Goal: Task Accomplishment & Management: Manage account settings

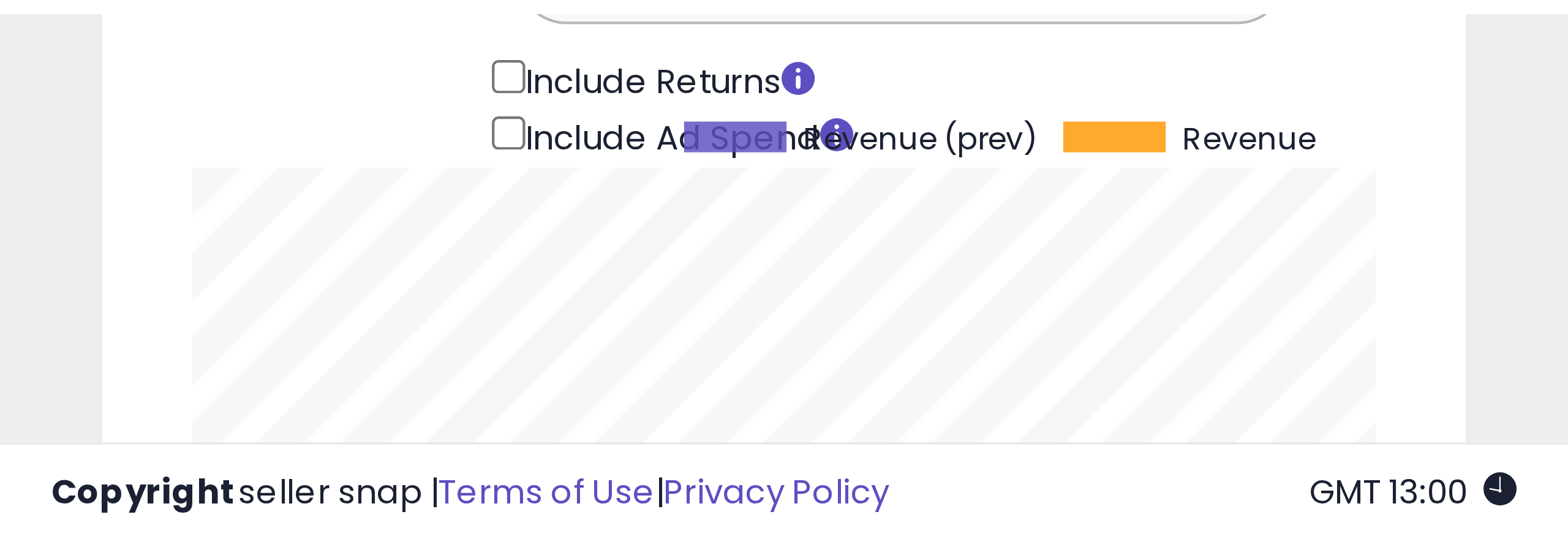
scroll to position [251, 871]
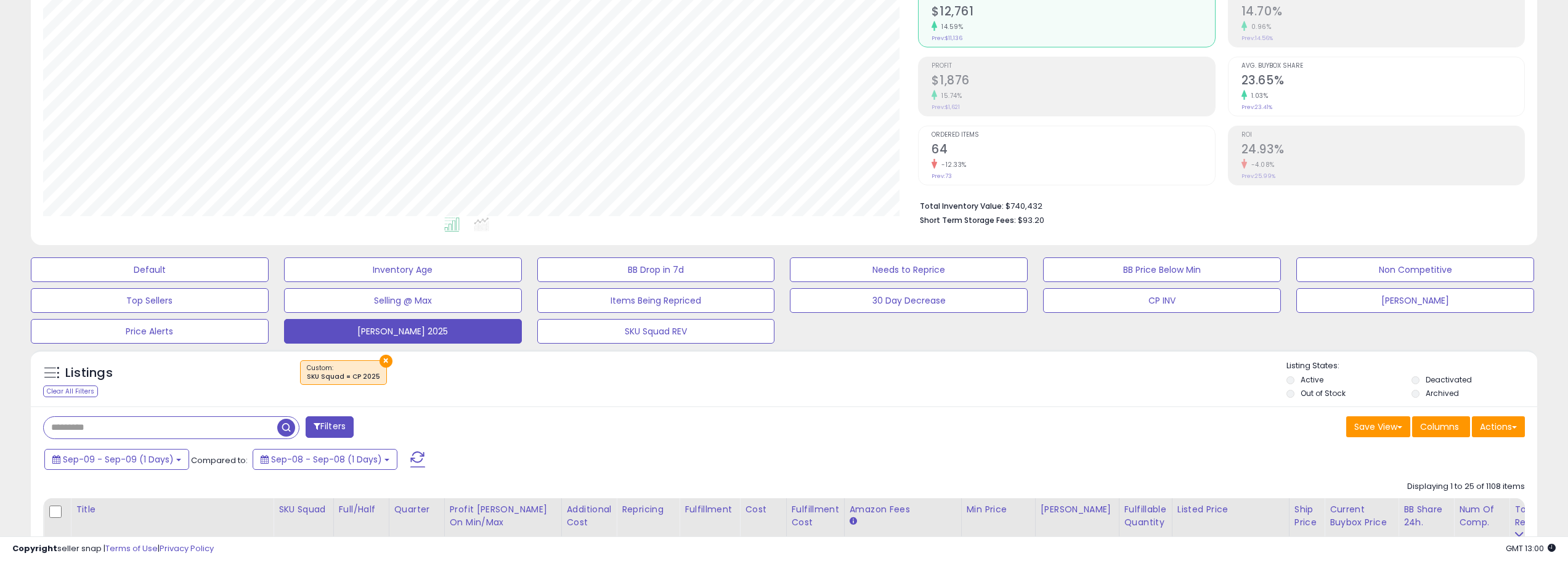
click at [413, 427] on span at bounding box center [418, 459] width 15 height 16
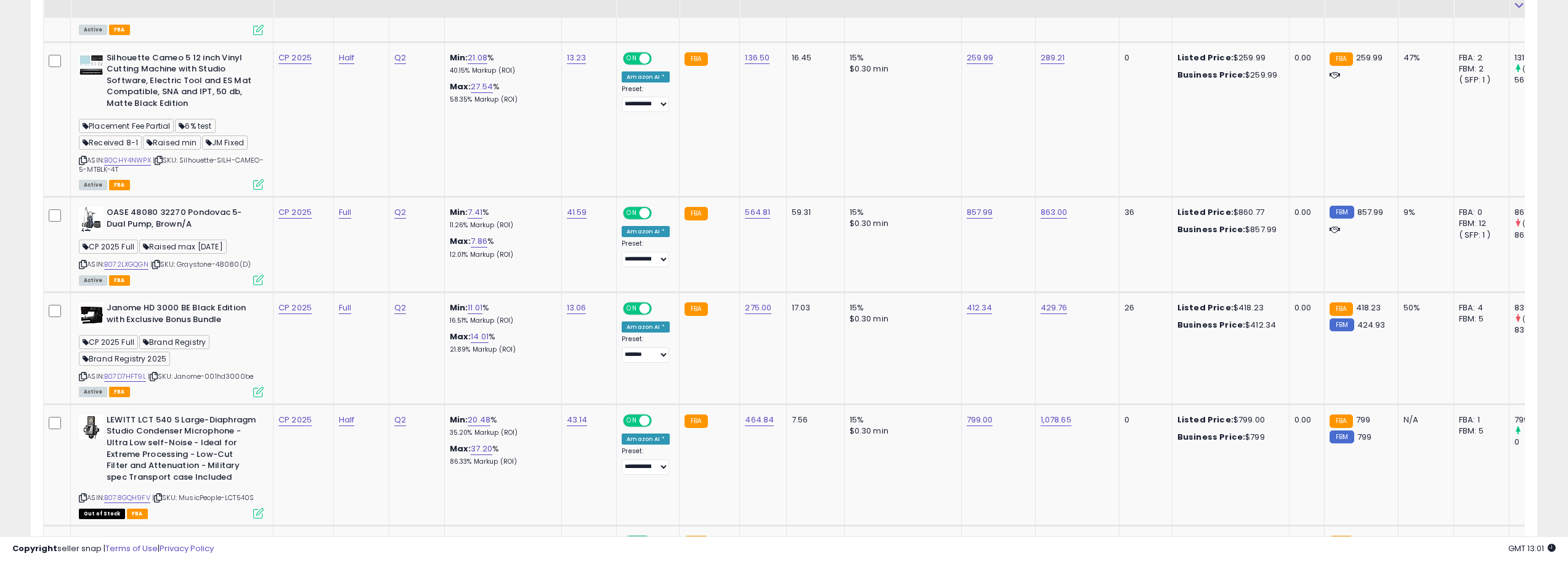
scroll to position [930, 0]
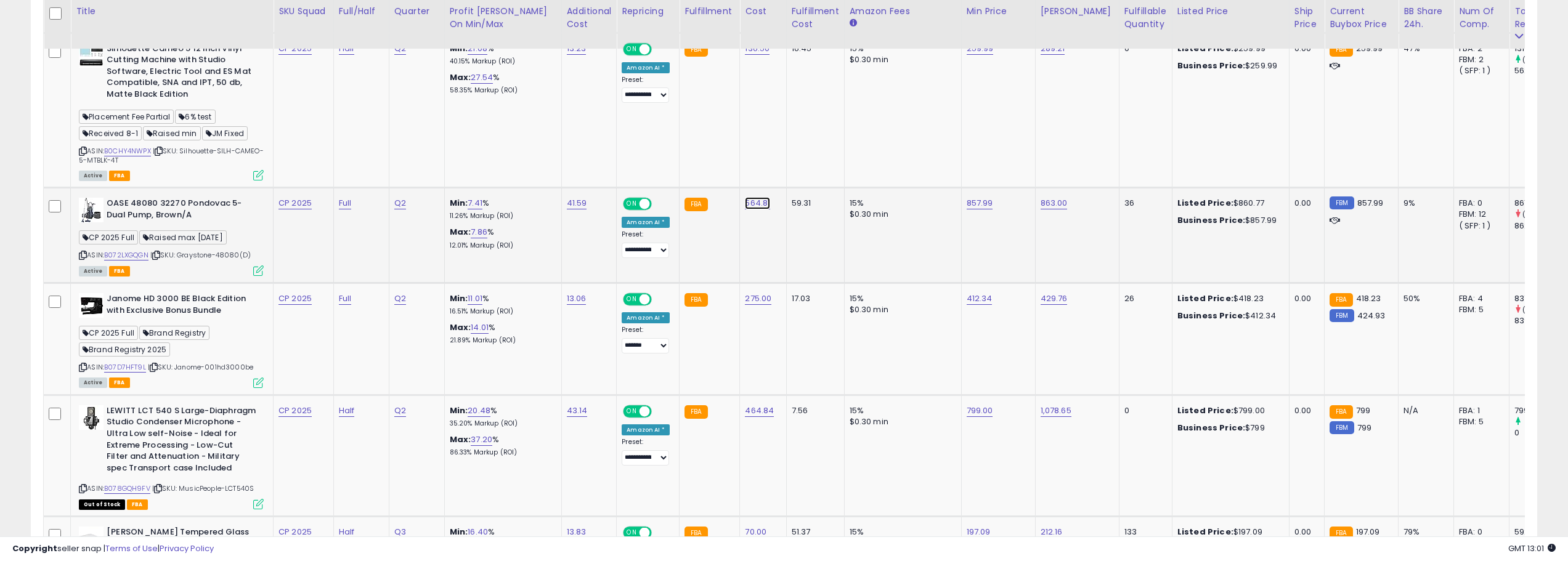
click at [761, 204] on link "564.81" at bounding box center [757, 203] width 25 height 12
type input "***"
click at [797, 175] on icon "submit" at bounding box center [793, 171] width 7 height 7
click at [577, 204] on link "41.59" at bounding box center [577, 203] width 20 height 12
type input "*"
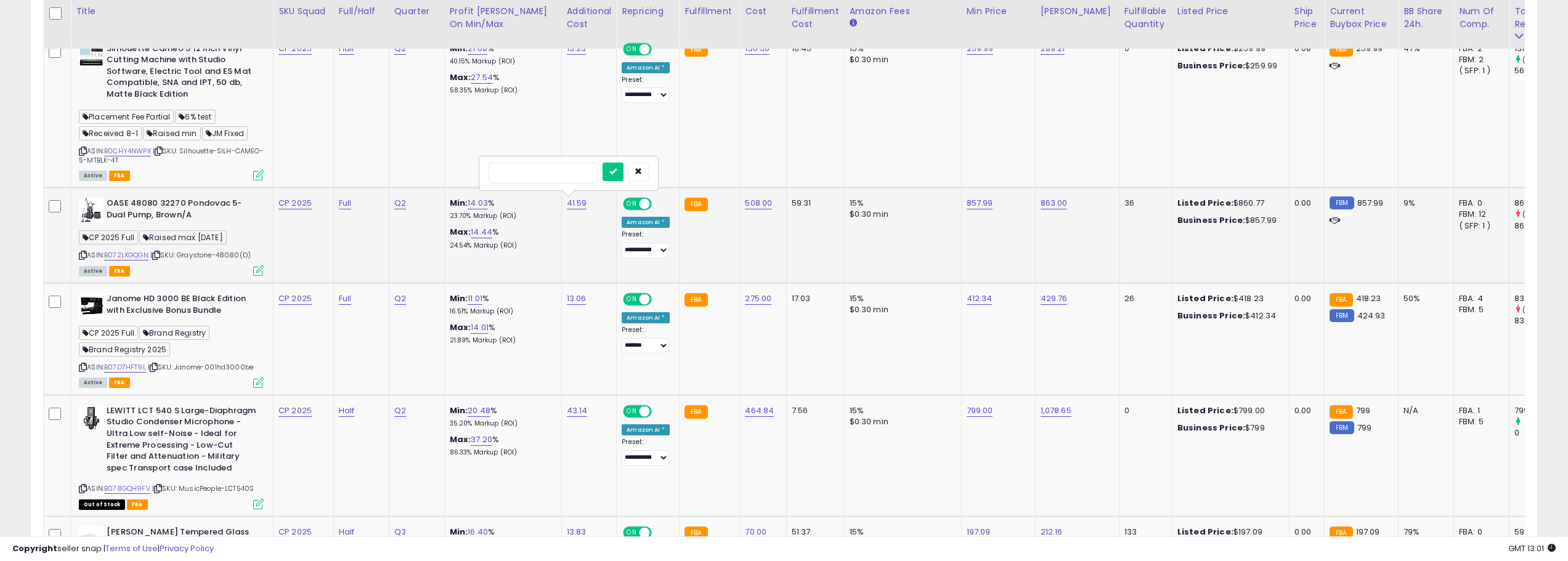
type input "**"
click button "submit" at bounding box center [613, 171] width 21 height 18
click at [577, 204] on link "35.00" at bounding box center [578, 203] width 22 height 12
type input "***"
click button "submit" at bounding box center [614, 171] width 21 height 18
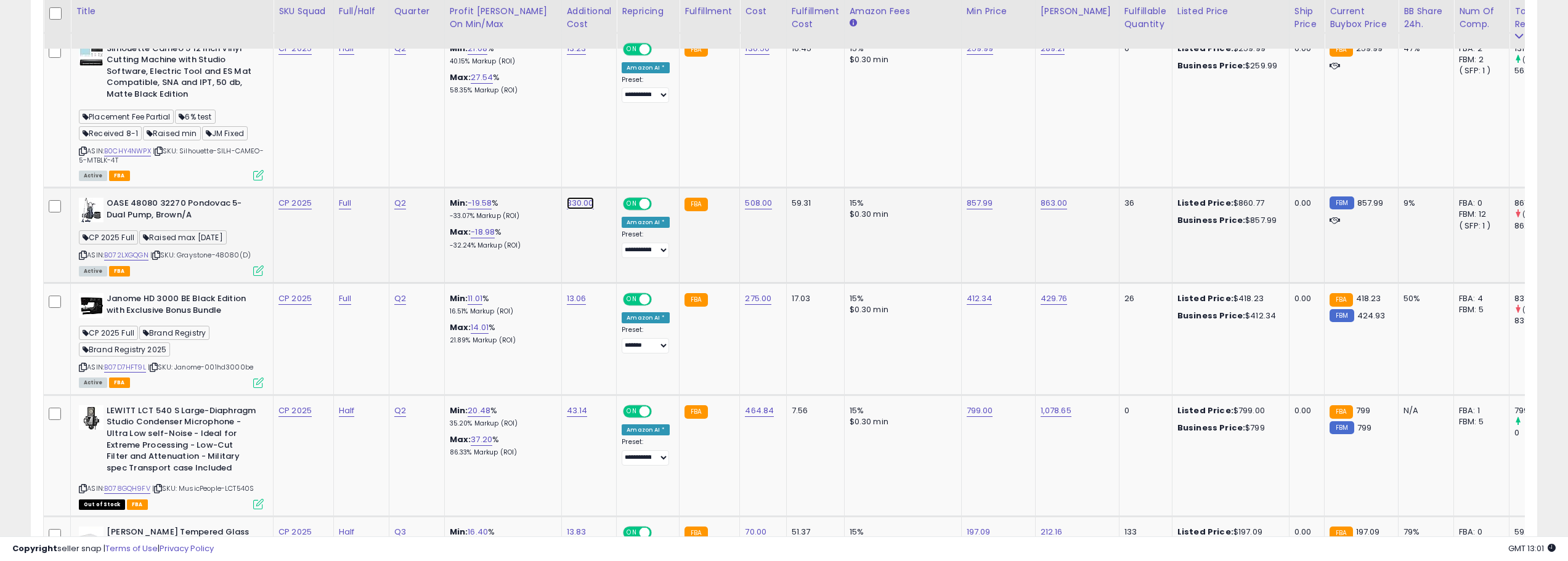
click at [577, 204] on link "330.00" at bounding box center [580, 203] width 27 height 12
type input "*"
type input "**"
click at [627, 176] on button "submit" at bounding box center [616, 171] width 21 height 18
click at [578, 202] on link "25.00" at bounding box center [578, 203] width 22 height 12
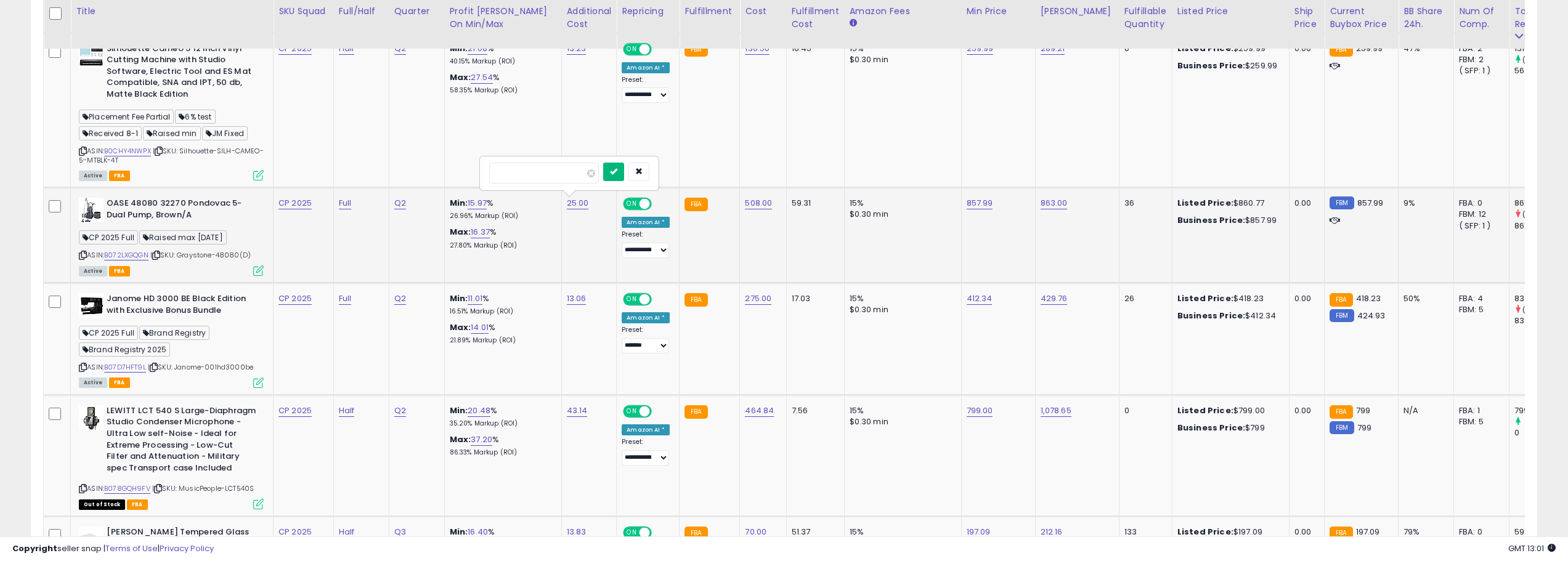
type input "**"
click at [624, 173] on button "submit" at bounding box center [613, 171] width 21 height 18
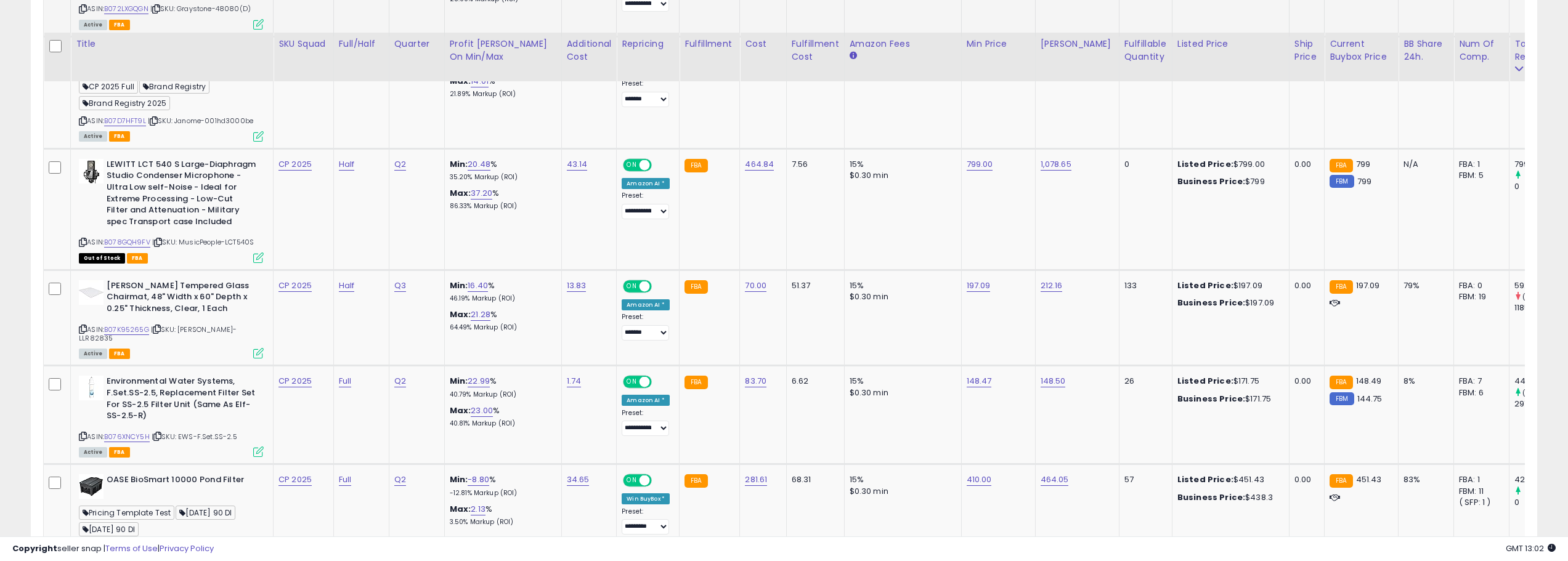
scroll to position [1238, 0]
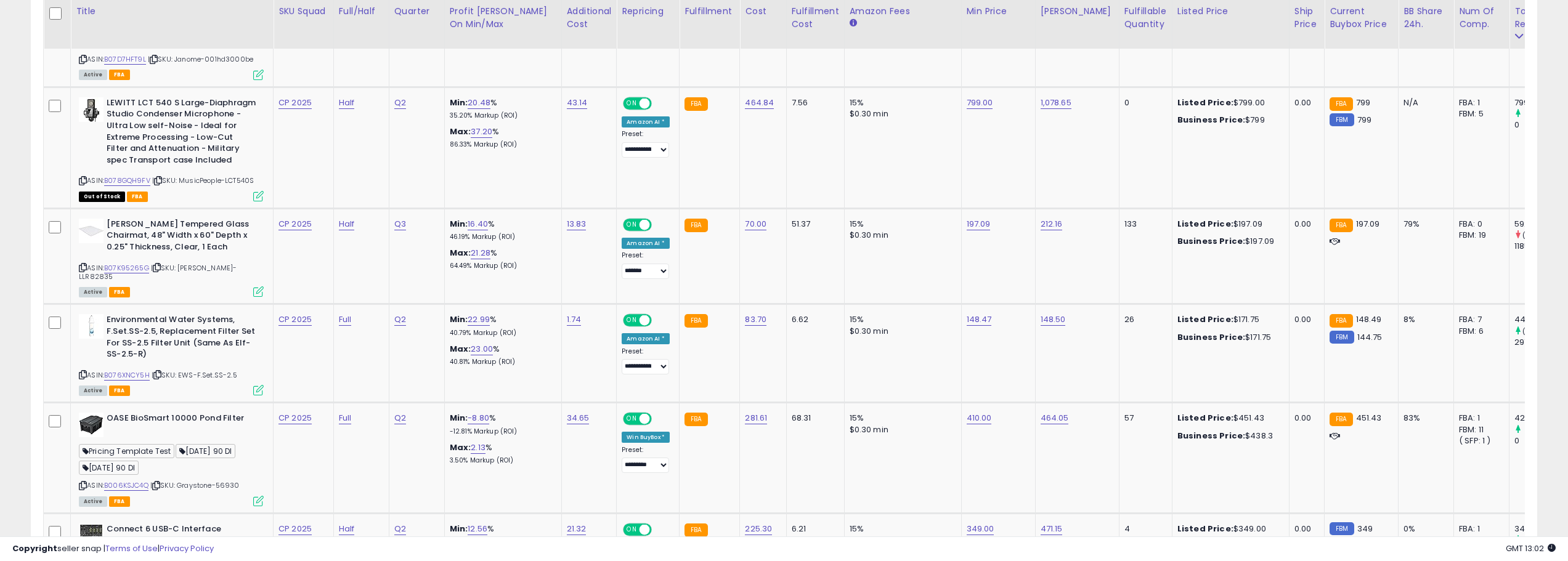
drag, startPoint x: 822, startPoint y: 537, endPoint x: 1110, endPoint y: 537, distance: 288.0
click at [937, 427] on div "Copyright seller snap | Terms of Use | Privacy Policy GMT 13:02 Authorization r…" at bounding box center [784, 548] width 1568 height 24
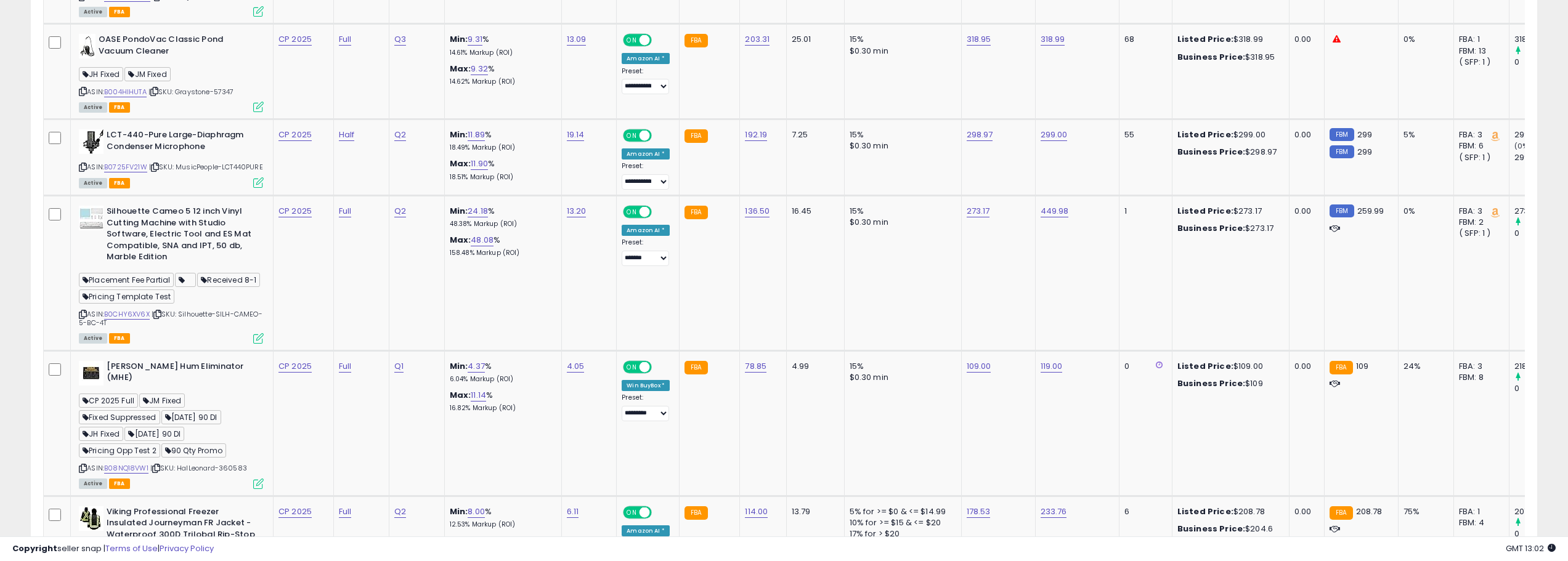
scroll to position [0, 0]
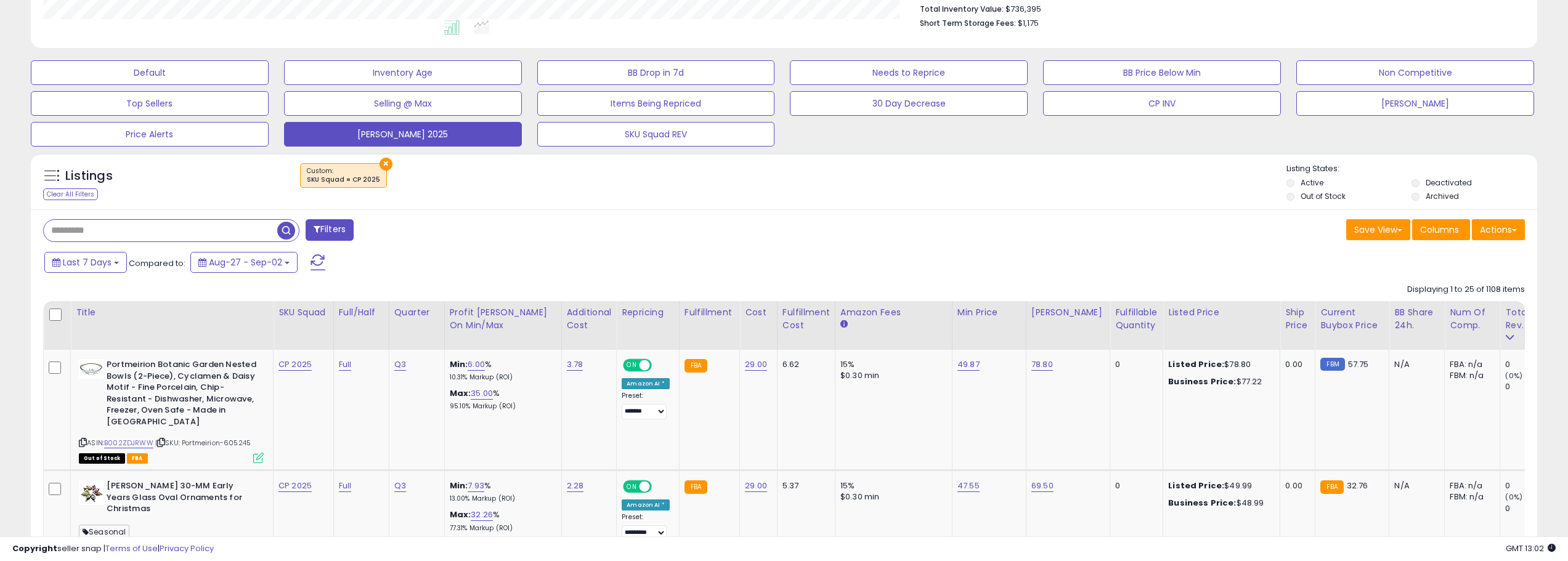
scroll to position [308, 0]
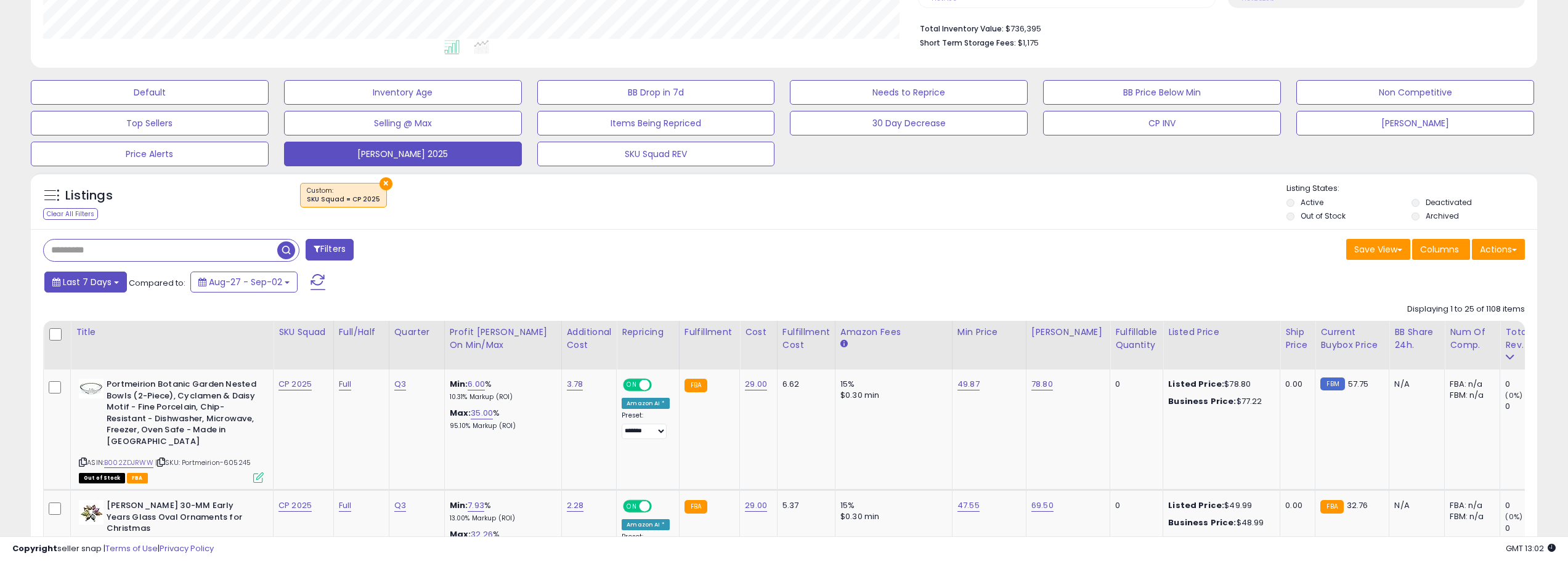
click at [113, 287] on button "Last 7 Days" at bounding box center [85, 282] width 83 height 21
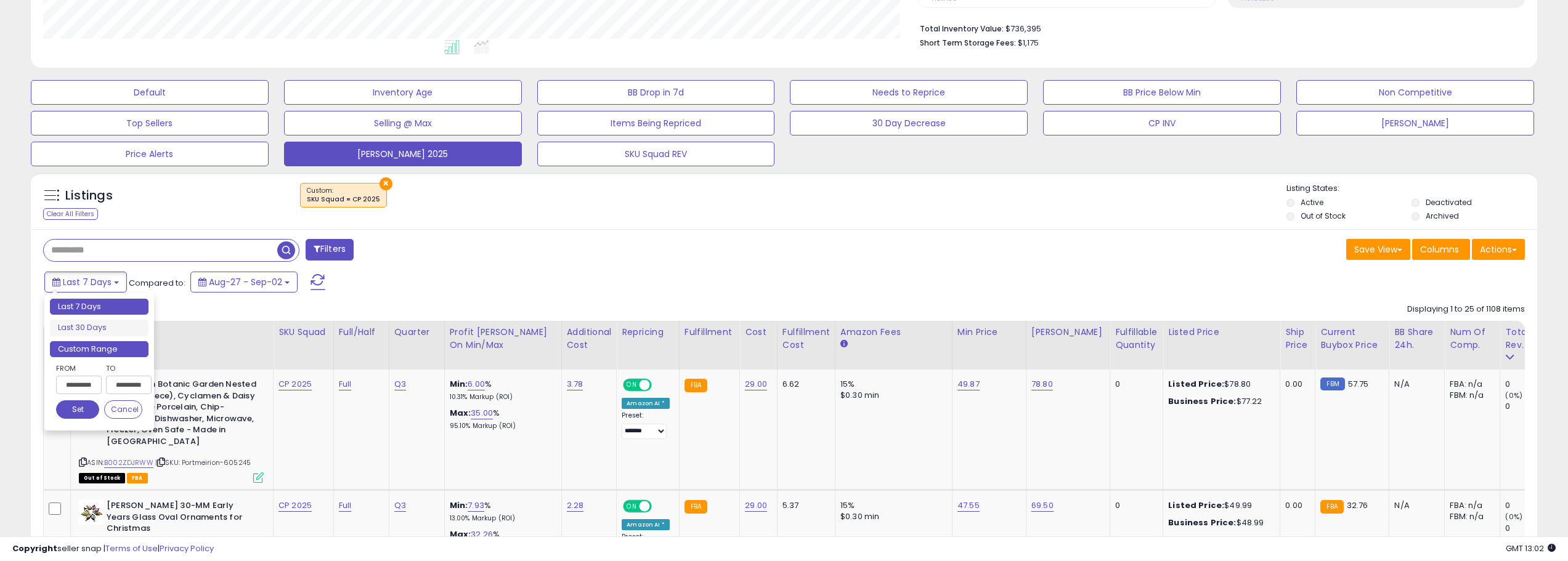
click at [126, 351] on li "Custom Range" at bounding box center [100, 349] width 99 height 17
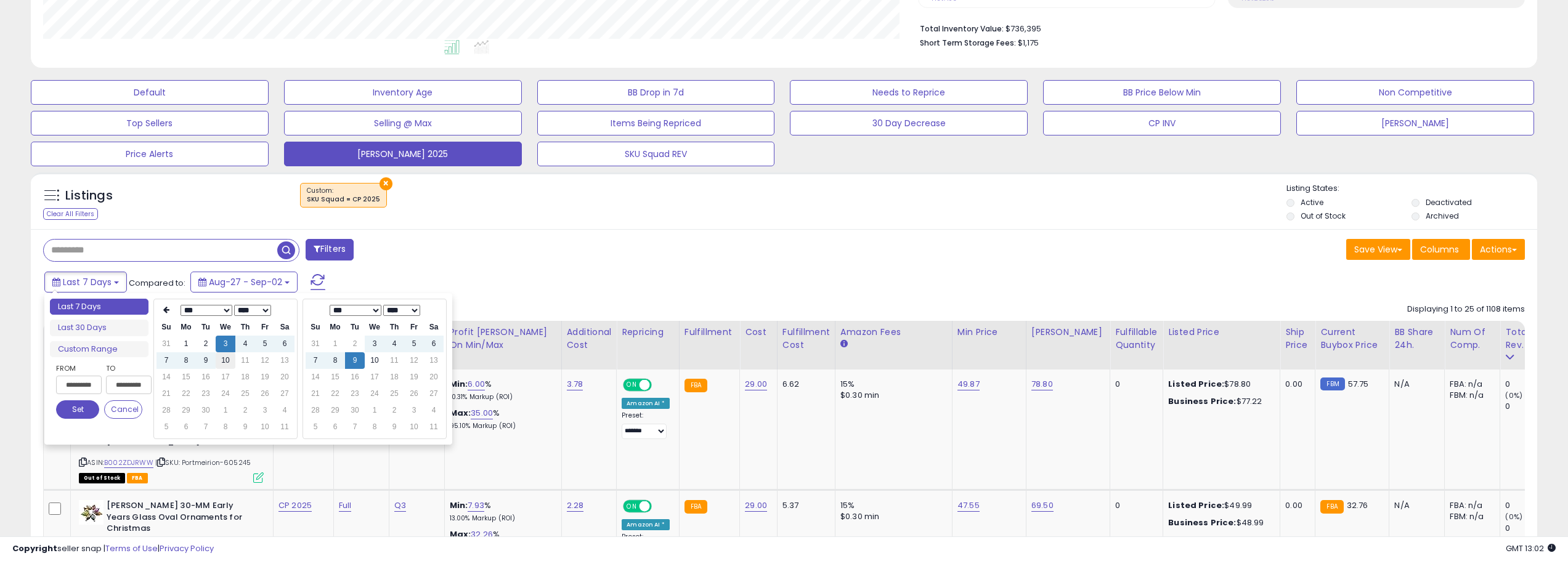
type input "**********"
click at [223, 364] on td "10" at bounding box center [225, 360] width 20 height 17
type input "**********"
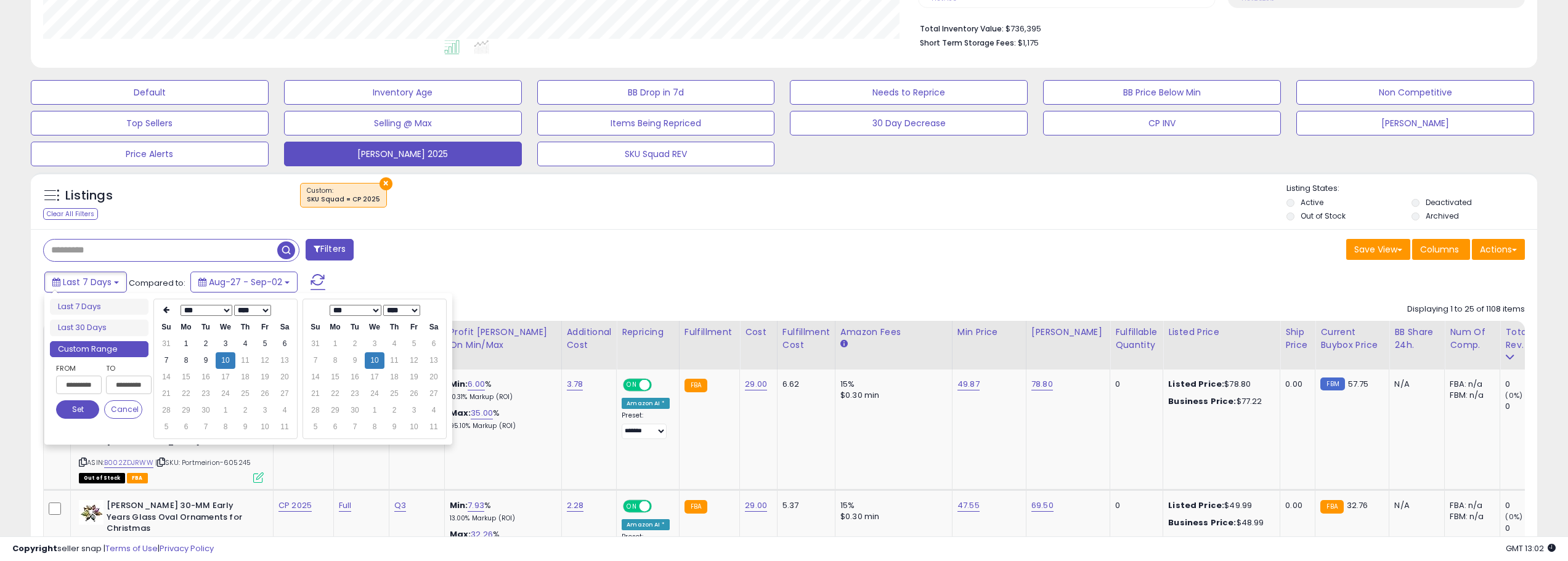
type input "**********"
click at [79, 412] on button "Set" at bounding box center [78, 409] width 43 height 18
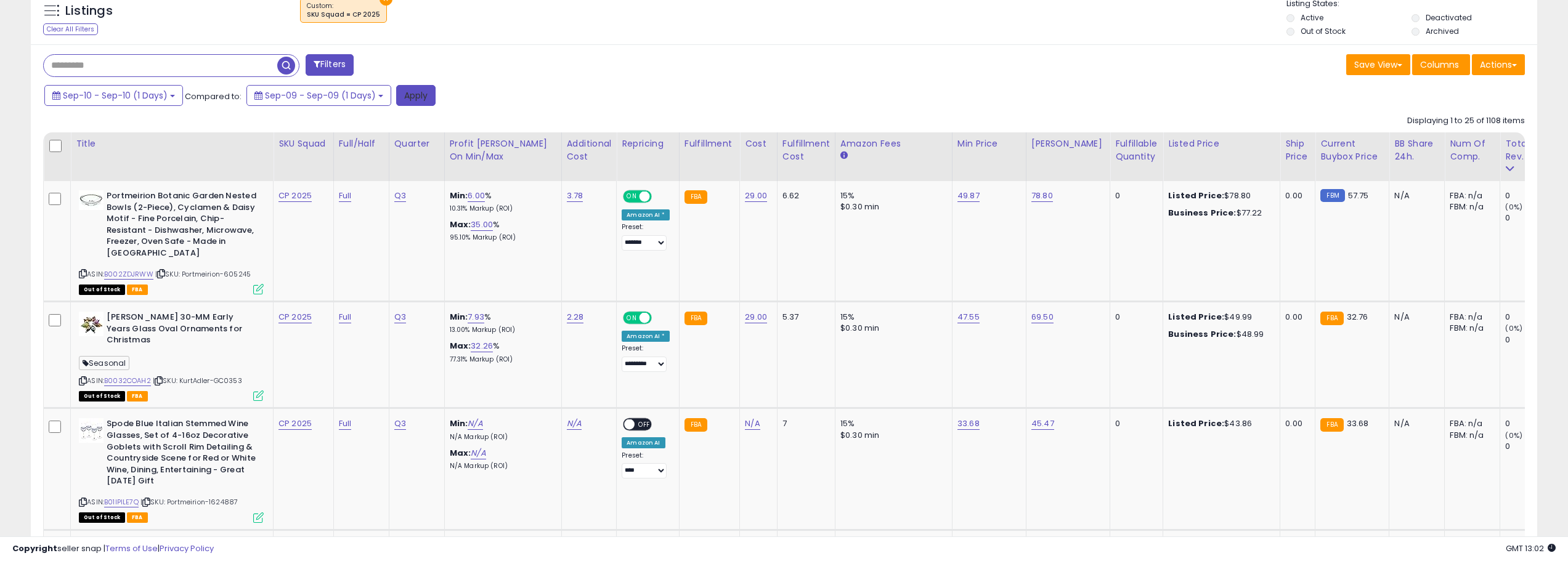
click at [412, 97] on button "Apply" at bounding box center [416, 95] width 39 height 21
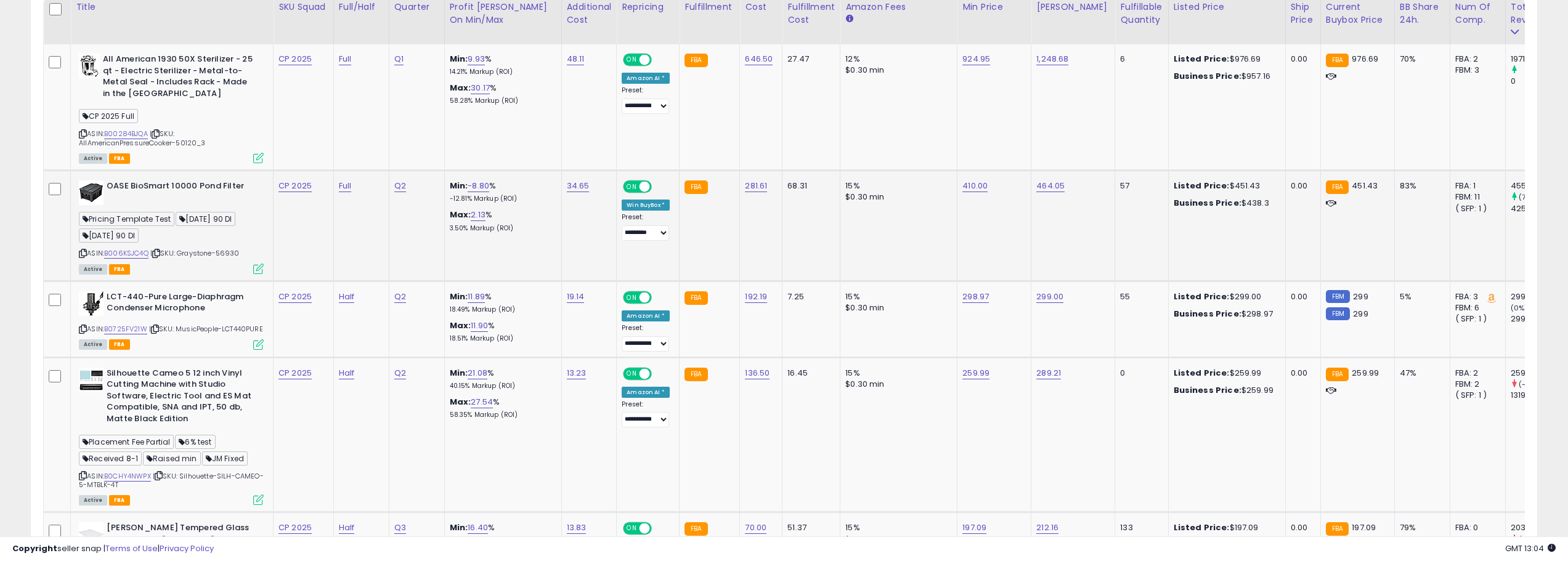
scroll to position [602, 0]
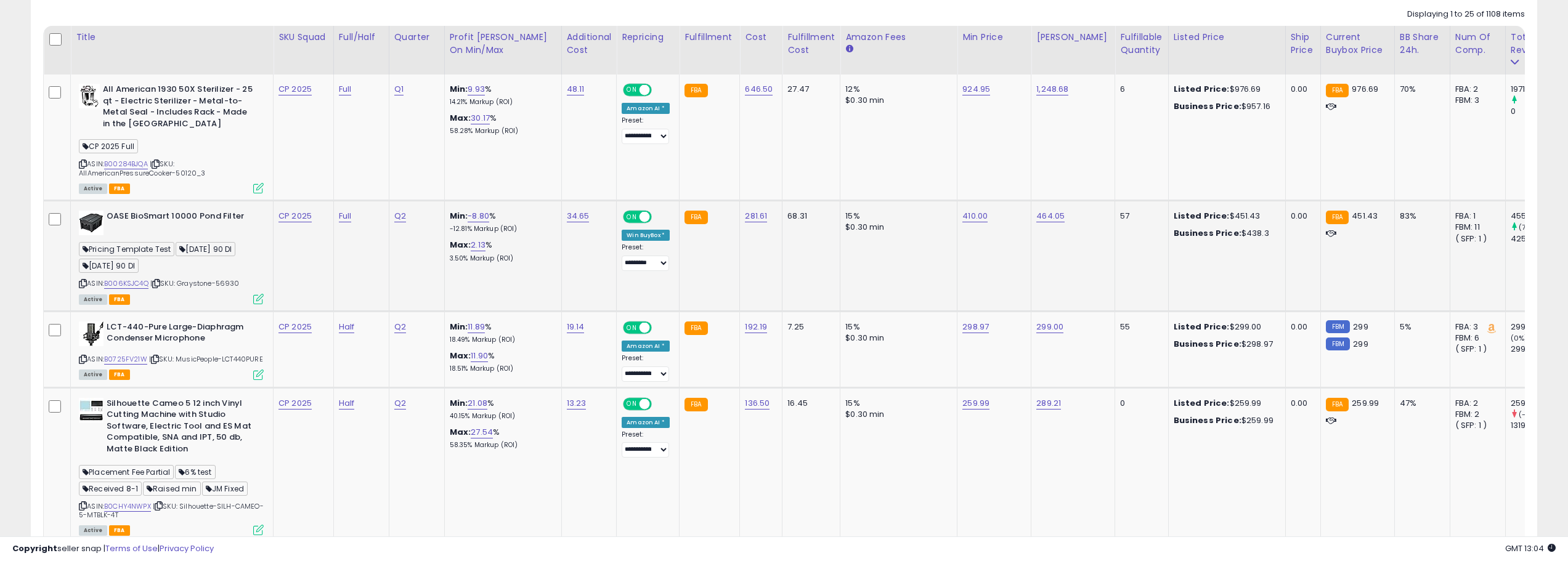
click at [233, 284] on span "| SKU: Graystone-56930" at bounding box center [195, 283] width 89 height 10
click at [232, 283] on span "| SKU: Graystone-56930" at bounding box center [195, 283] width 89 height 10
copy span "56930"
click at [755, 218] on link "281.61" at bounding box center [756, 216] width 22 height 12
type input "******"
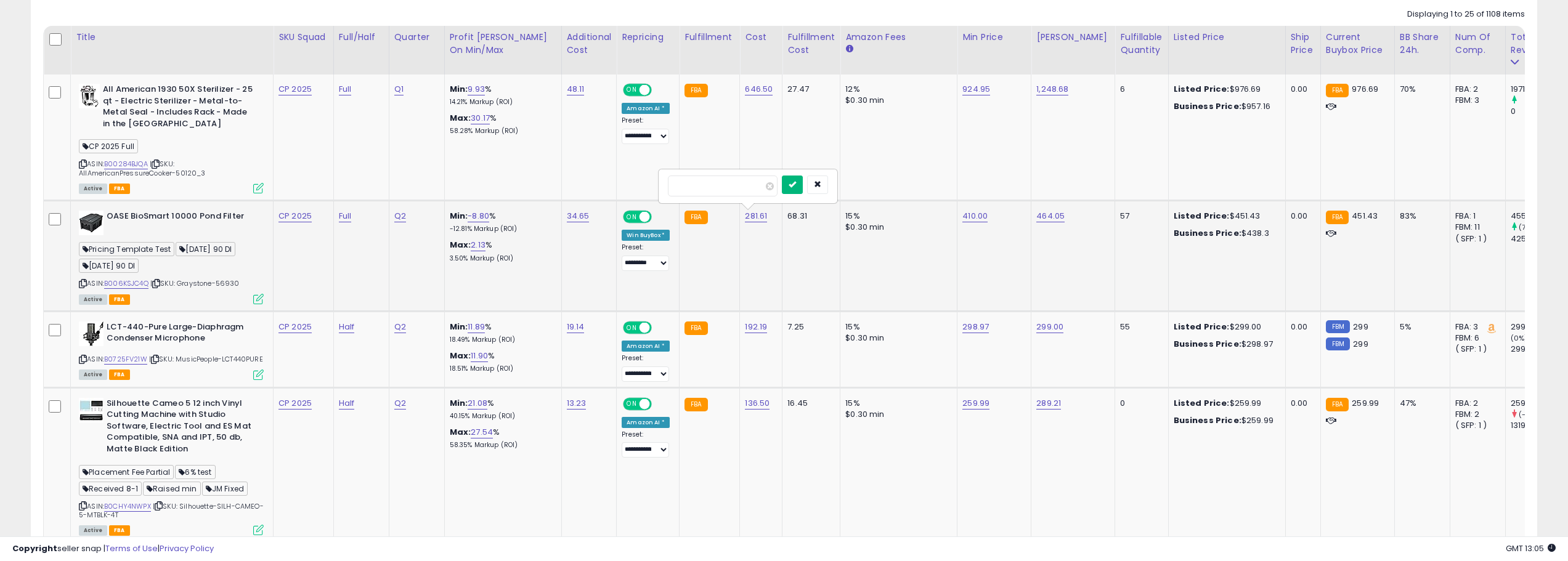
click at [796, 183] on icon "submit" at bounding box center [792, 184] width 7 height 7
click at [774, 217] on td "225.91" at bounding box center [761, 256] width 43 height 111
click at [766, 218] on link "225.91" at bounding box center [757, 216] width 24 height 12
type input "******"
click button "submit" at bounding box center [793, 184] width 21 height 18
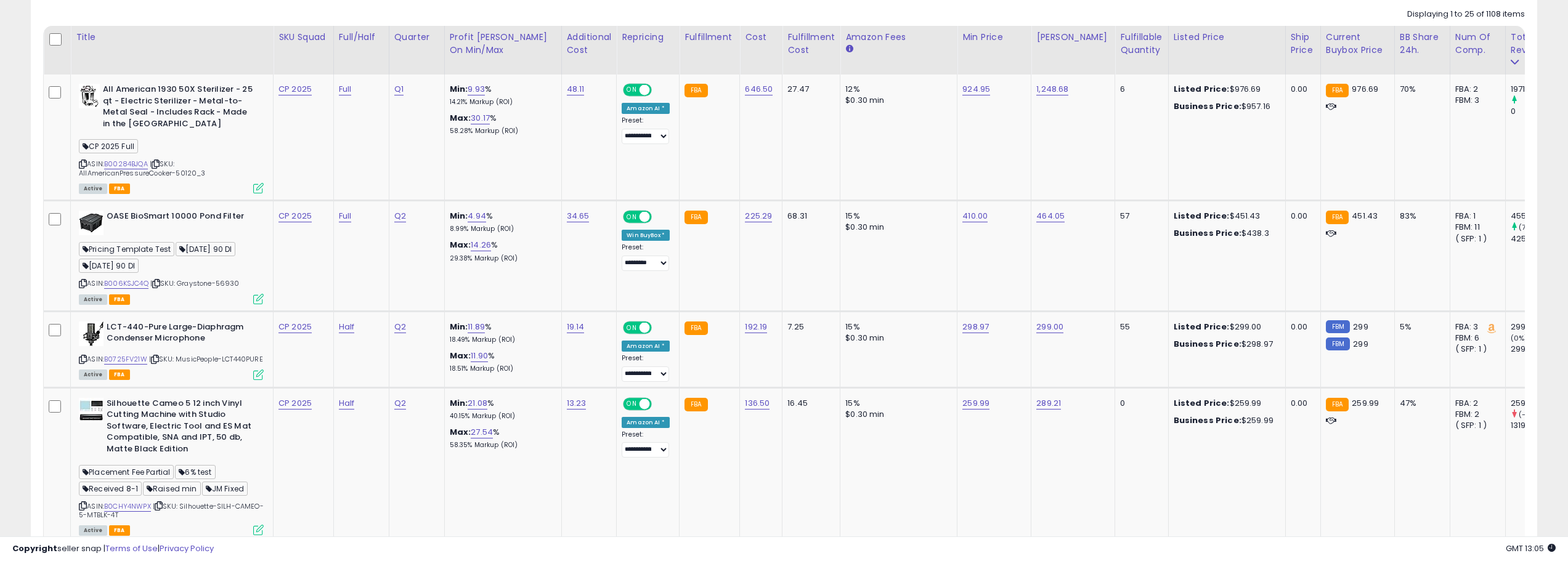
drag, startPoint x: 182, startPoint y: 284, endPoint x: 250, endPoint y: 279, distance: 68.2
click at [250, 279] on div "ASIN: B006KSJC4Q | SKU: Graystone-56930 Active FBA" at bounding box center [171, 256] width 185 height 92
copy span "Graystone-56930"
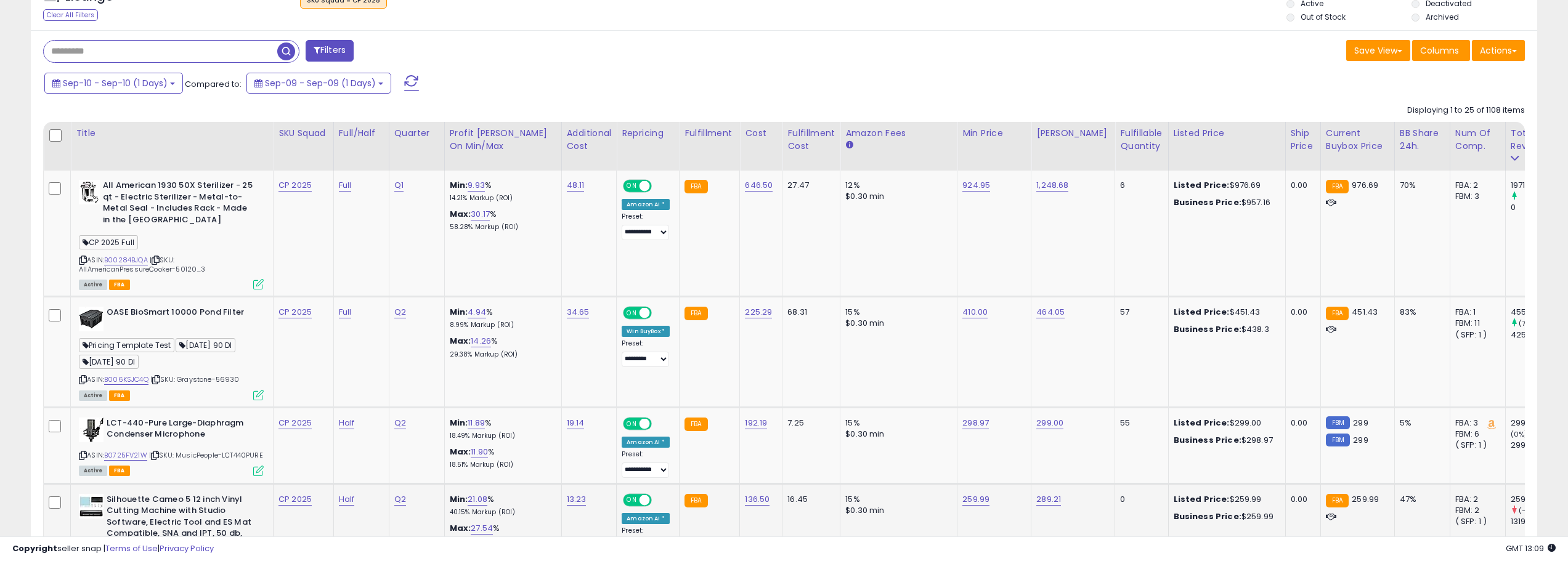
scroll to position [664, 0]
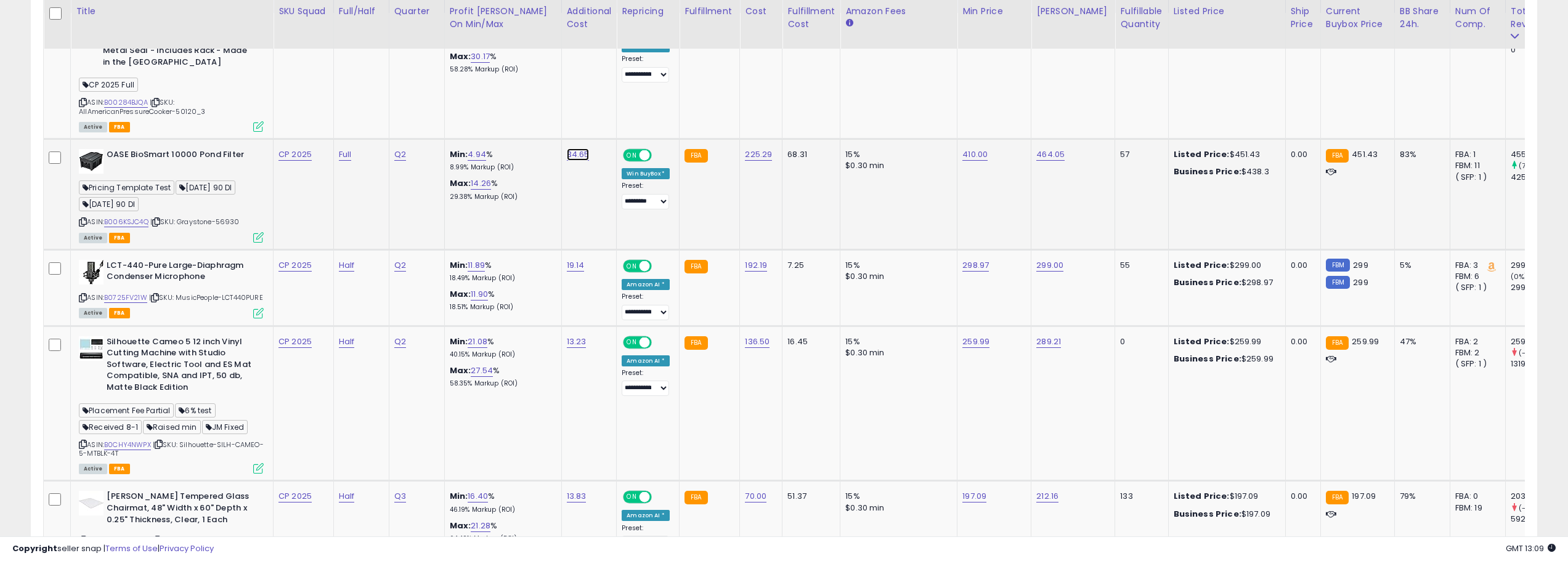
click at [582, 154] on link "34.65" at bounding box center [578, 154] width 23 height 12
type input "****"
click at [618, 122] on icon "submit" at bounding box center [614, 122] width 7 height 7
click at [137, 219] on link "B006KSJC4Q" at bounding box center [126, 221] width 44 height 10
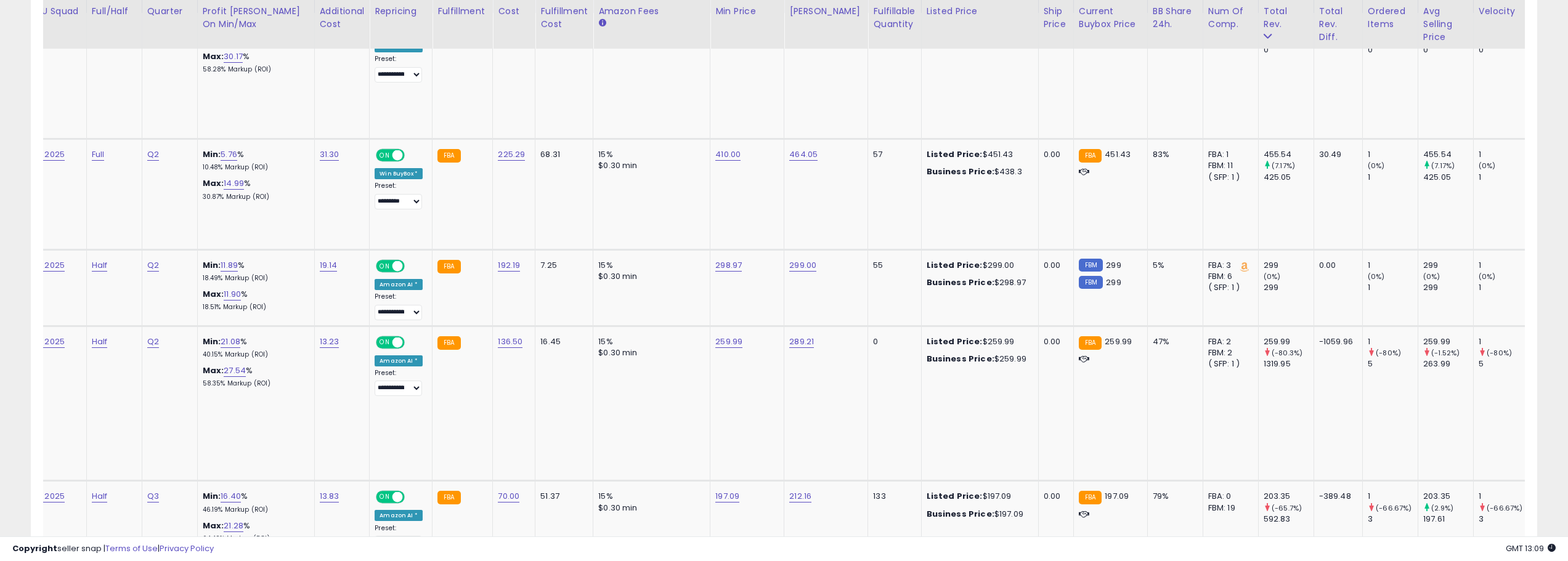
scroll to position [0, 0]
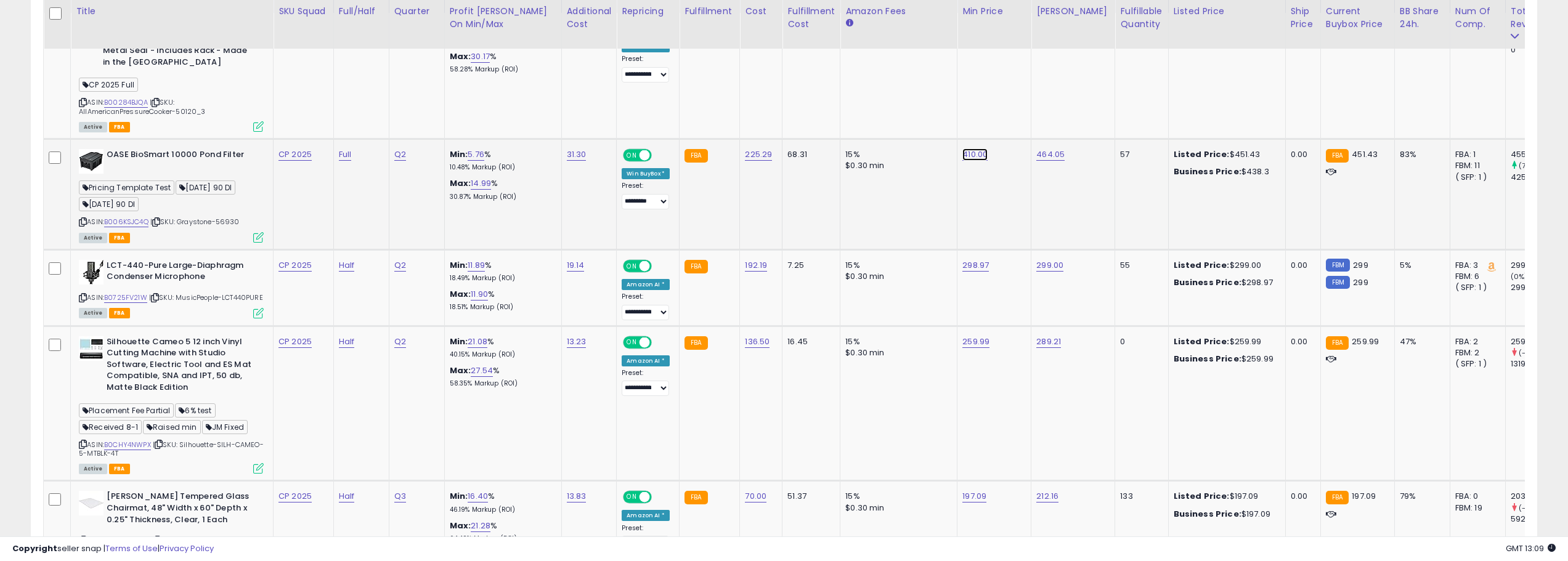
click at [970, 154] on link "410.00" at bounding box center [975, 154] width 25 height 12
type input "***"
click at [1020, 119] on button "submit" at bounding box center [1009, 122] width 21 height 18
click at [133, 222] on link "B006KSJC4Q" at bounding box center [126, 221] width 44 height 10
click at [242, 221] on div "ASIN: B006KSJC4Q | SKU: Graystone-56930 Active FBA" at bounding box center [171, 195] width 185 height 92
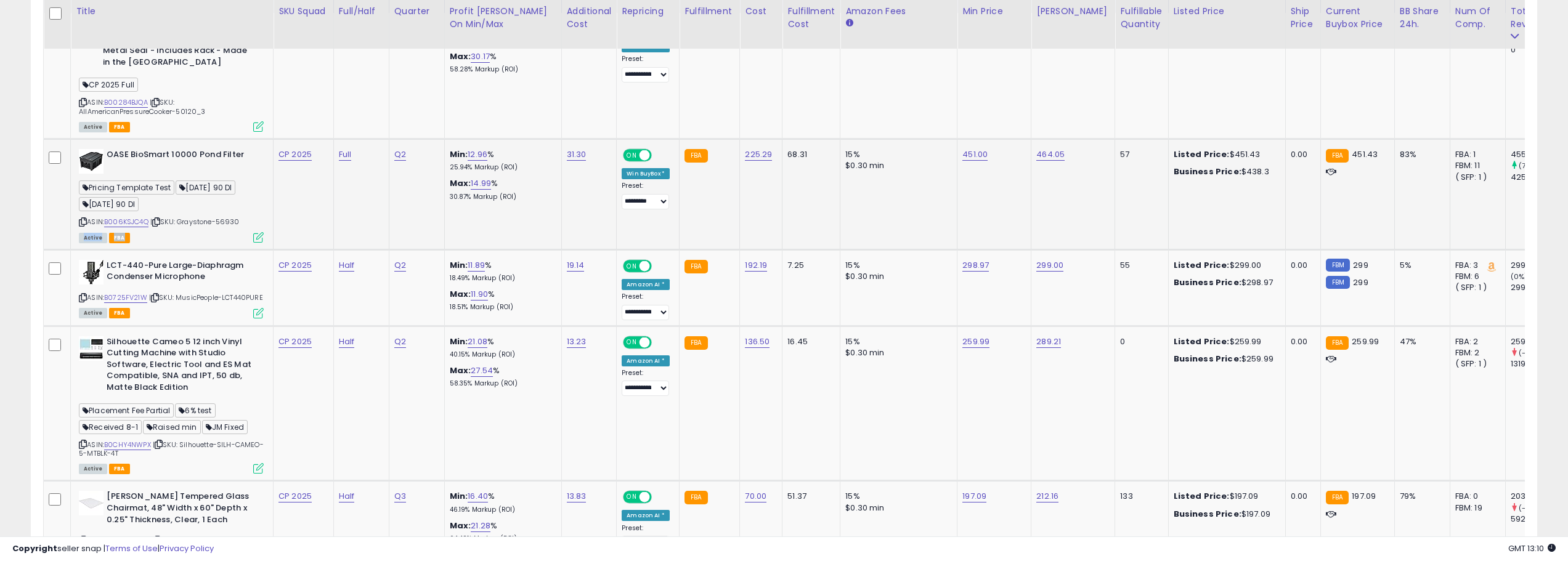
drag, startPoint x: 248, startPoint y: 224, endPoint x: 223, endPoint y: 226, distance: 25.1
click at [223, 227] on div "ASIN: B006KSJC4Q | SKU: Graystone-56930 Active FBA" at bounding box center [171, 195] width 185 height 92
drag, startPoint x: 221, startPoint y: 221, endPoint x: 245, endPoint y: 219, distance: 24.1
click at [245, 219] on div "ASIN: B006KSJC4Q | SKU: Graystone-56930 Active FBA" at bounding box center [171, 195] width 185 height 92
copy span "56930"
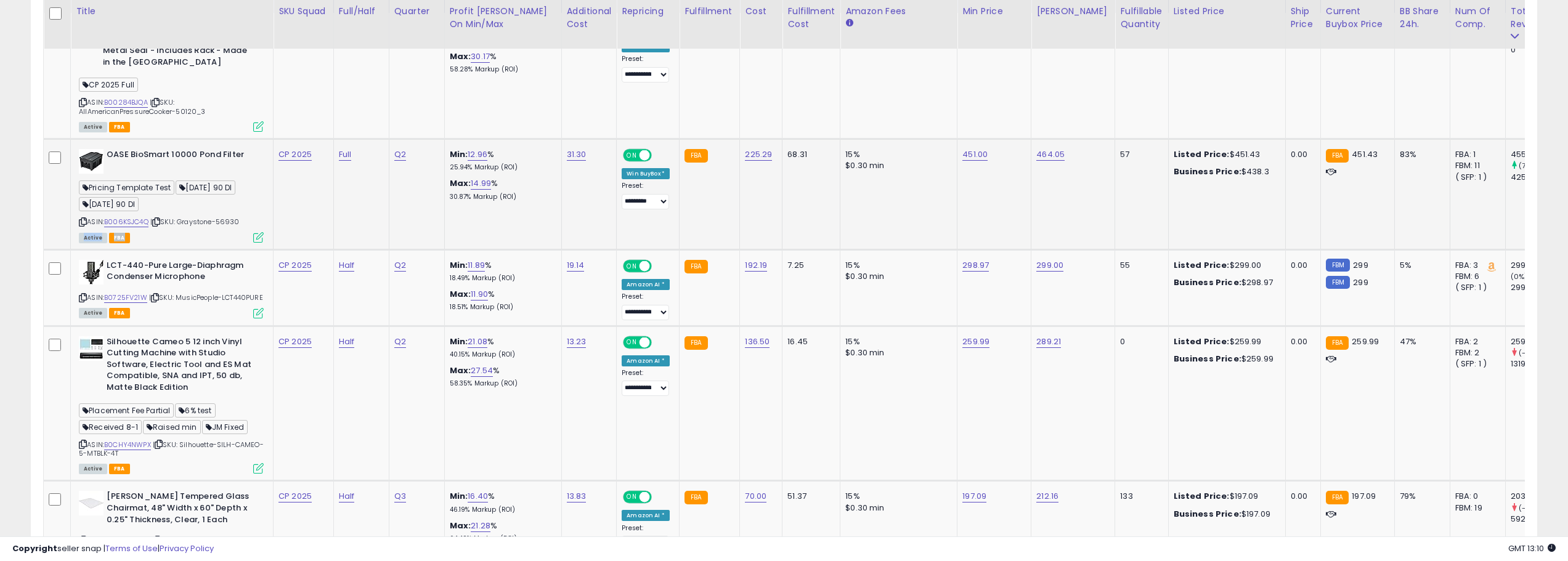
drag, startPoint x: 181, startPoint y: 221, endPoint x: 249, endPoint y: 221, distance: 68.0
click at [249, 221] on div "ASIN: B006KSJC4Q | SKU: Graystone-56930 Active FBA" at bounding box center [171, 195] width 185 height 92
copy span "Graystone-56930"
drag, startPoint x: 149, startPoint y: 298, endPoint x: 128, endPoint y: 302, distance: 21.4
click at [128, 302] on div "ASIN: B0725FV21W | SKU: MusicPeople-LCT440PURE Active FBA" at bounding box center [171, 288] width 185 height 58
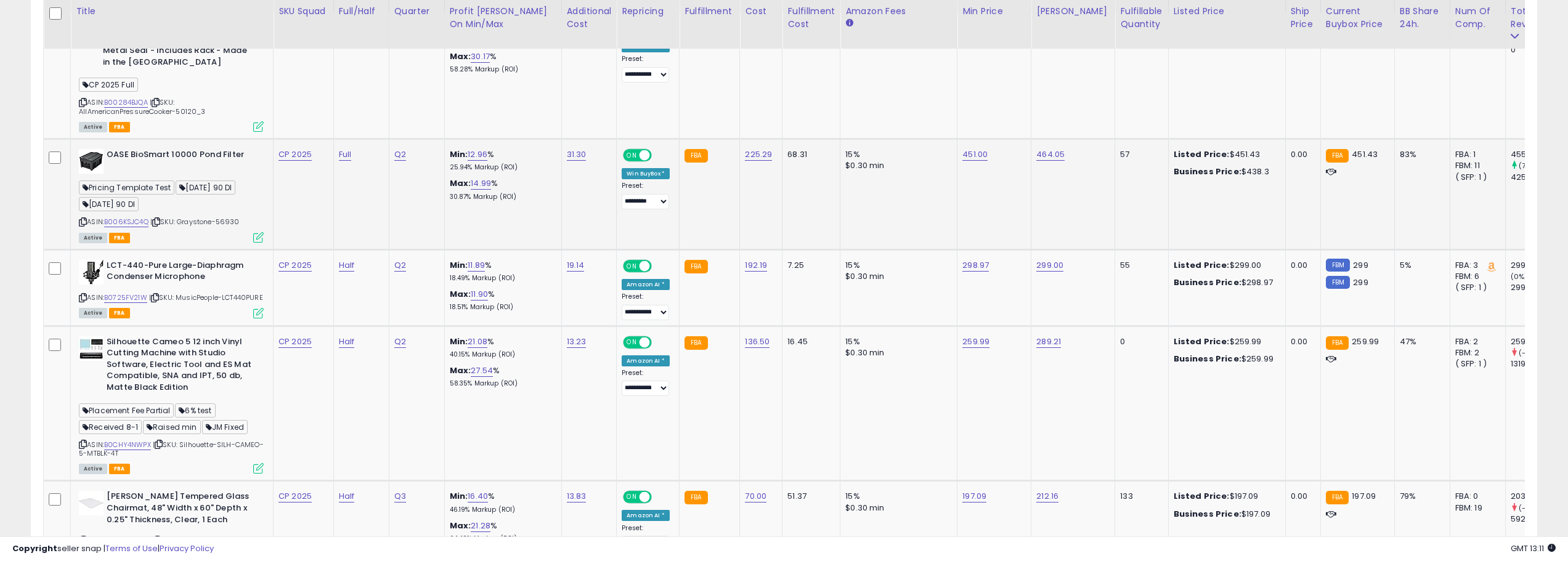
click at [169, 220] on span "| SKU: Graystone-56930" at bounding box center [195, 221] width 89 height 10
drag, startPoint x: 152, startPoint y: 225, endPoint x: 108, endPoint y: 223, distance: 44.0
click at [108, 223] on div "ASIN: B006KSJC4Q | SKU: Graystone-56930 Active FBA" at bounding box center [171, 195] width 185 height 92
copy link "B006KSJC4Q"
click at [971, 157] on link "451.00" at bounding box center [975, 154] width 25 height 12
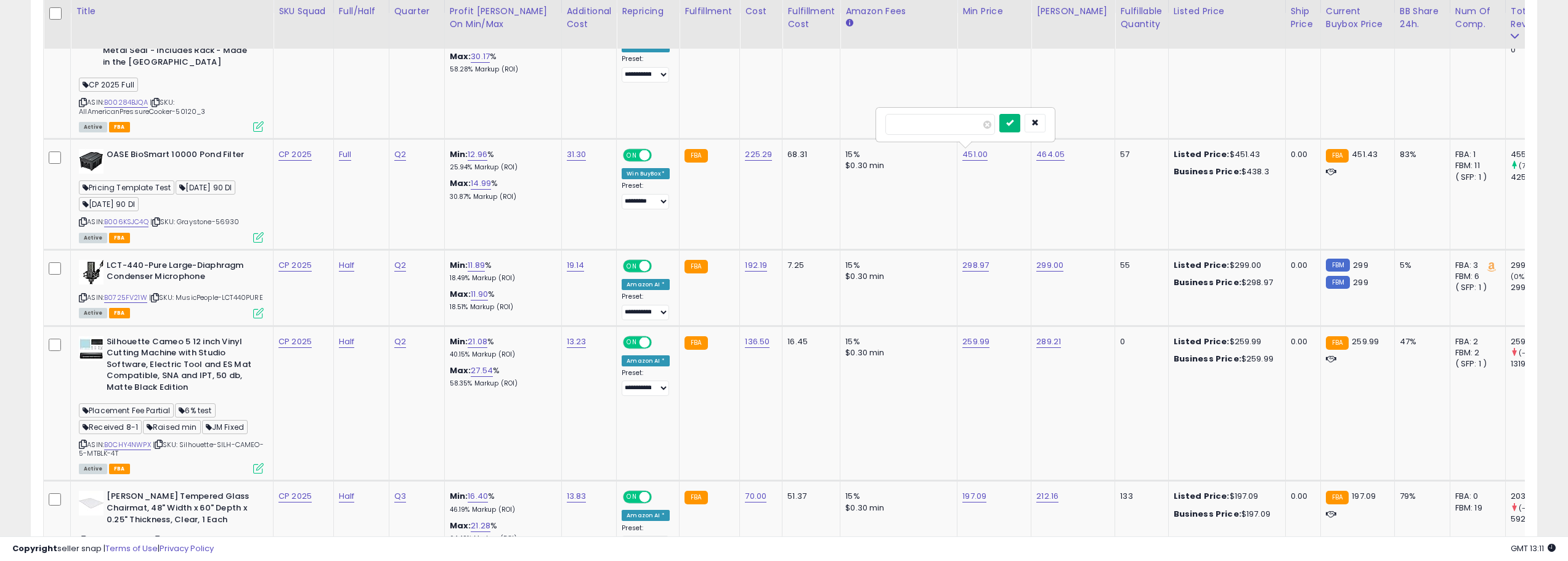
type input "***"
click at [1013, 120] on icon "submit" at bounding box center [1009, 122] width 7 height 7
click at [981, 157] on link "455.00" at bounding box center [976, 154] width 28 height 12
type input "***"
click at [1021, 124] on button "submit" at bounding box center [1011, 122] width 21 height 18
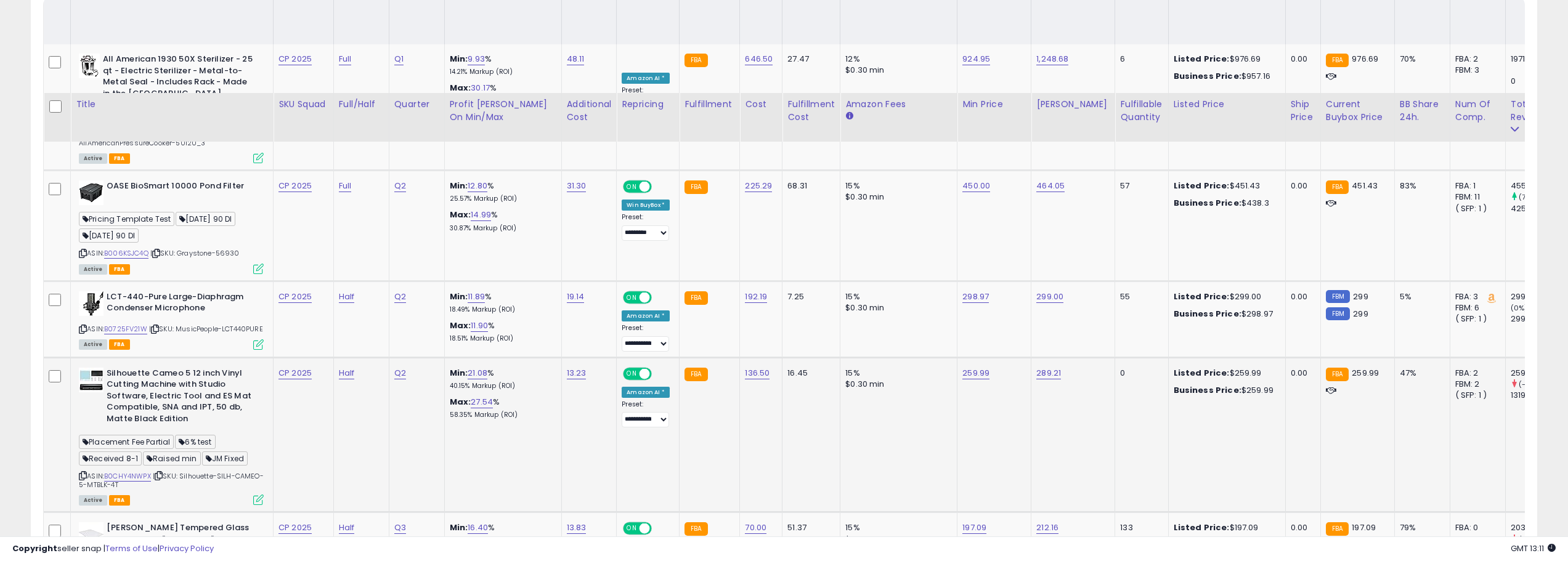
scroll to position [725, 0]
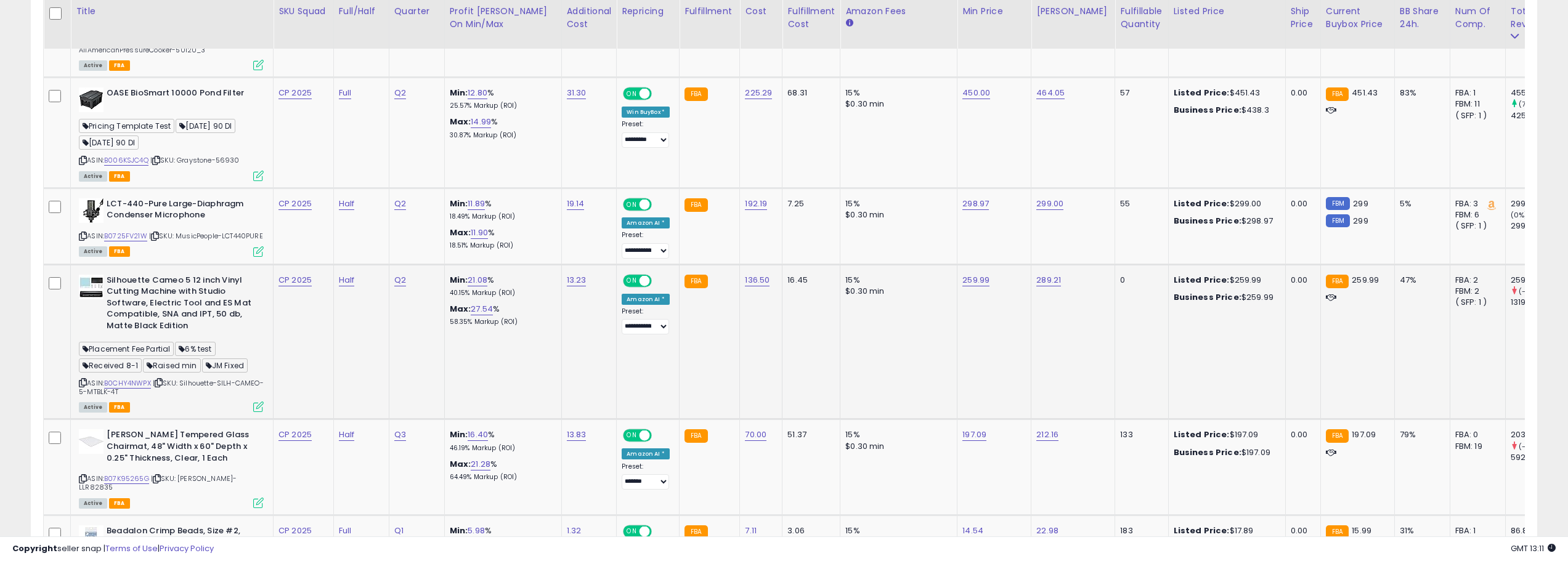
drag, startPoint x: 185, startPoint y: 390, endPoint x: 198, endPoint y: 398, distance: 15.3
click at [198, 398] on div "ASIN: B0CHY4NWPX | SKU: Silhouette-SILH-CAMEO-5-MTBLK-4T Active FBA" at bounding box center [171, 343] width 185 height 137
copy span "Silhouette-SILH-CAMEO-5-MTBLK-4T"
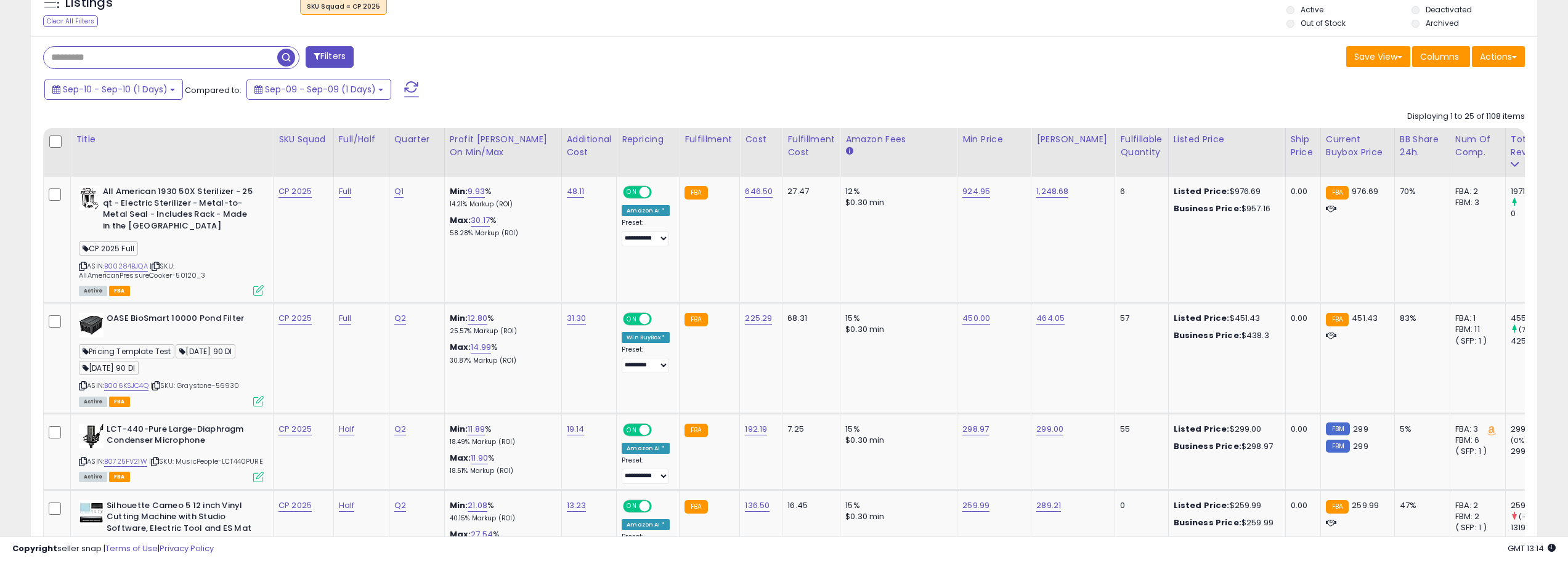
scroll to position [480, 0]
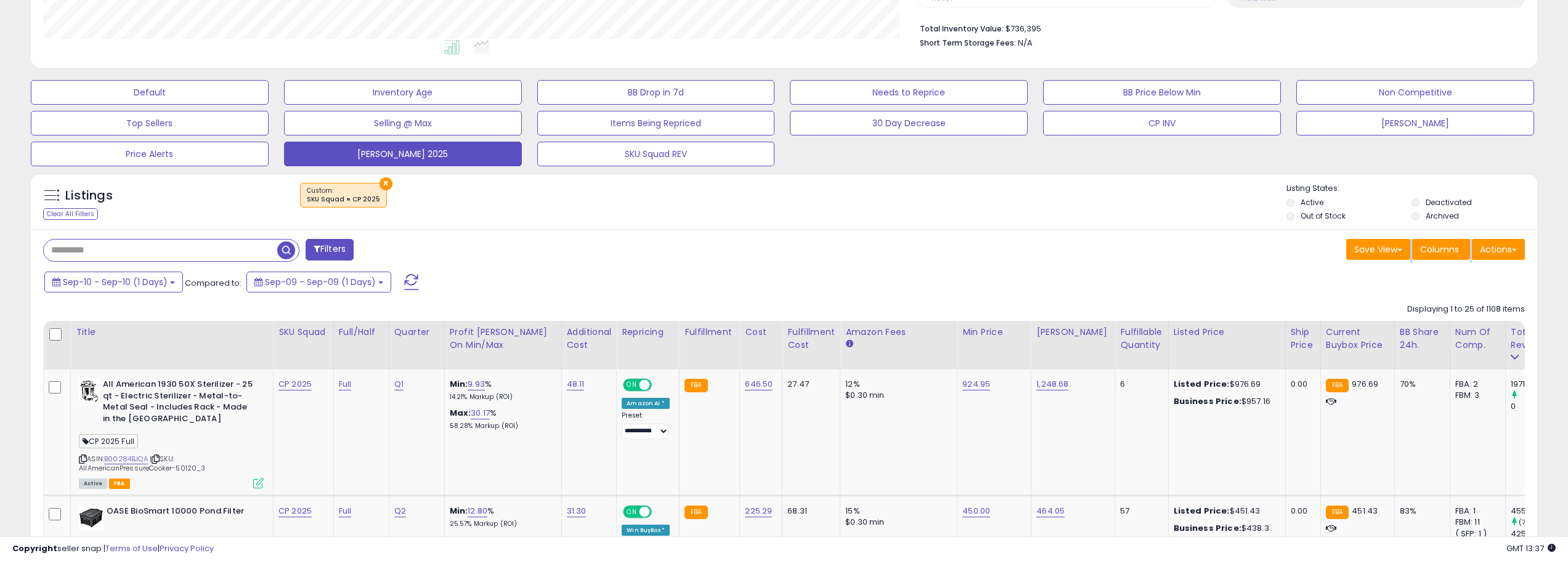
scroll to position [246, 0]
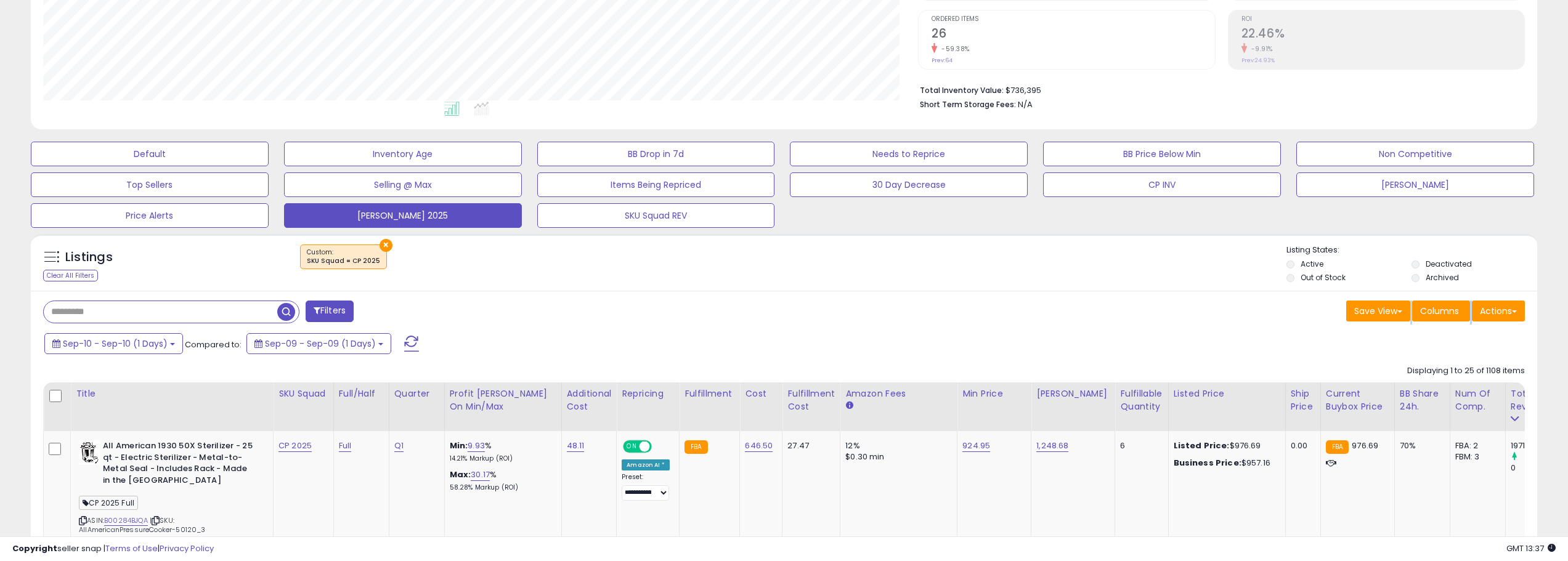
click at [408, 337] on span at bounding box center [412, 344] width 15 height 16
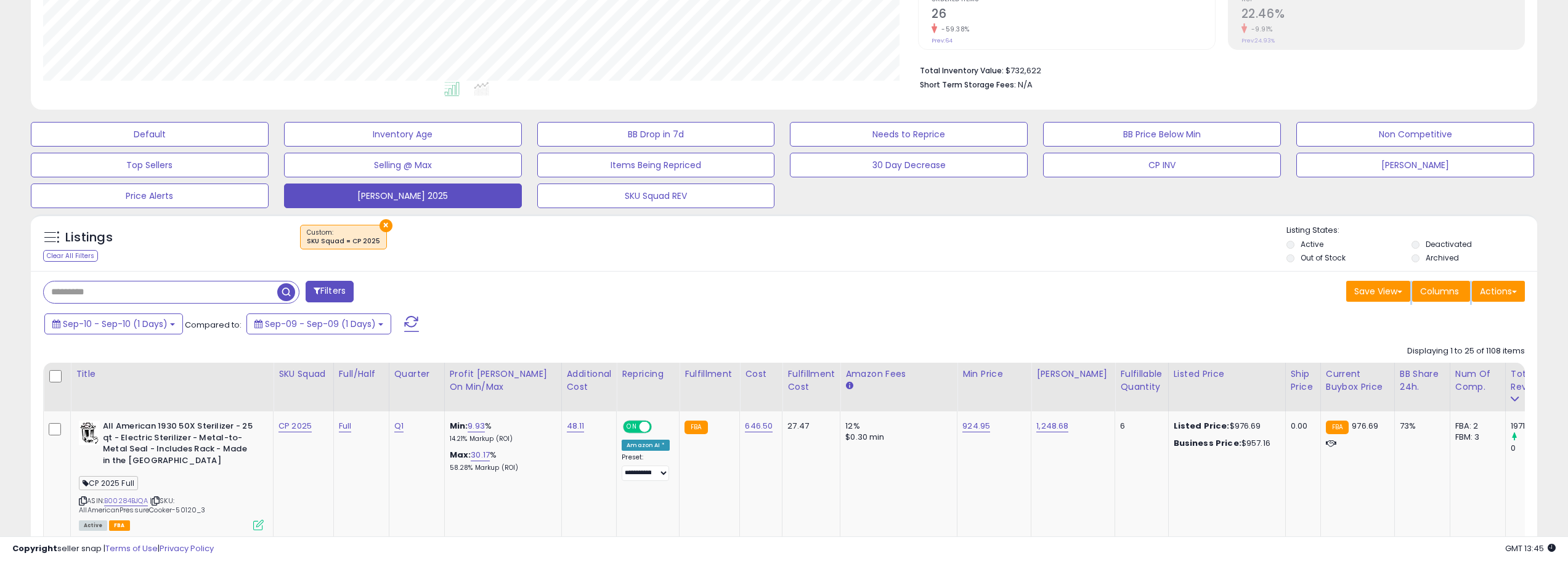
scroll to position [295, 0]
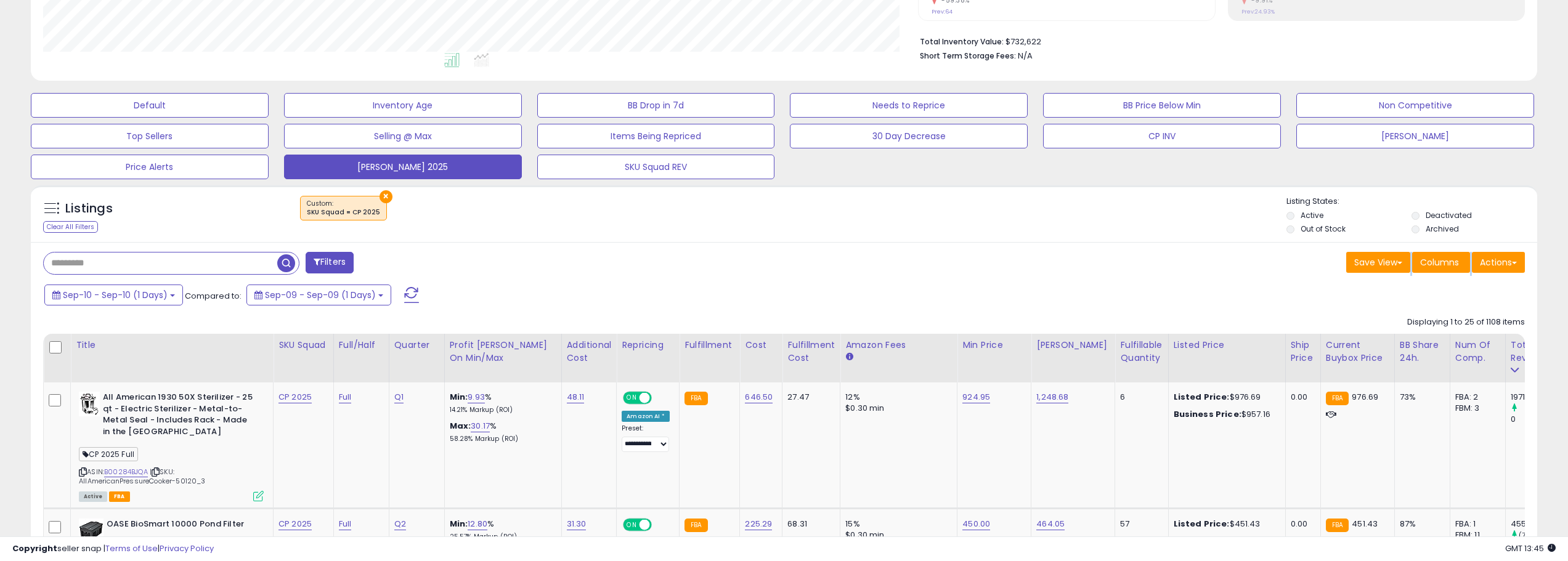
click at [167, 268] on input "text" at bounding box center [161, 263] width 234 height 22
type input "******"
drag, startPoint x: 433, startPoint y: 265, endPoint x: 524, endPoint y: 315, distance: 103.8
click at [433, 265] on span "button" at bounding box center [432, 263] width 18 height 18
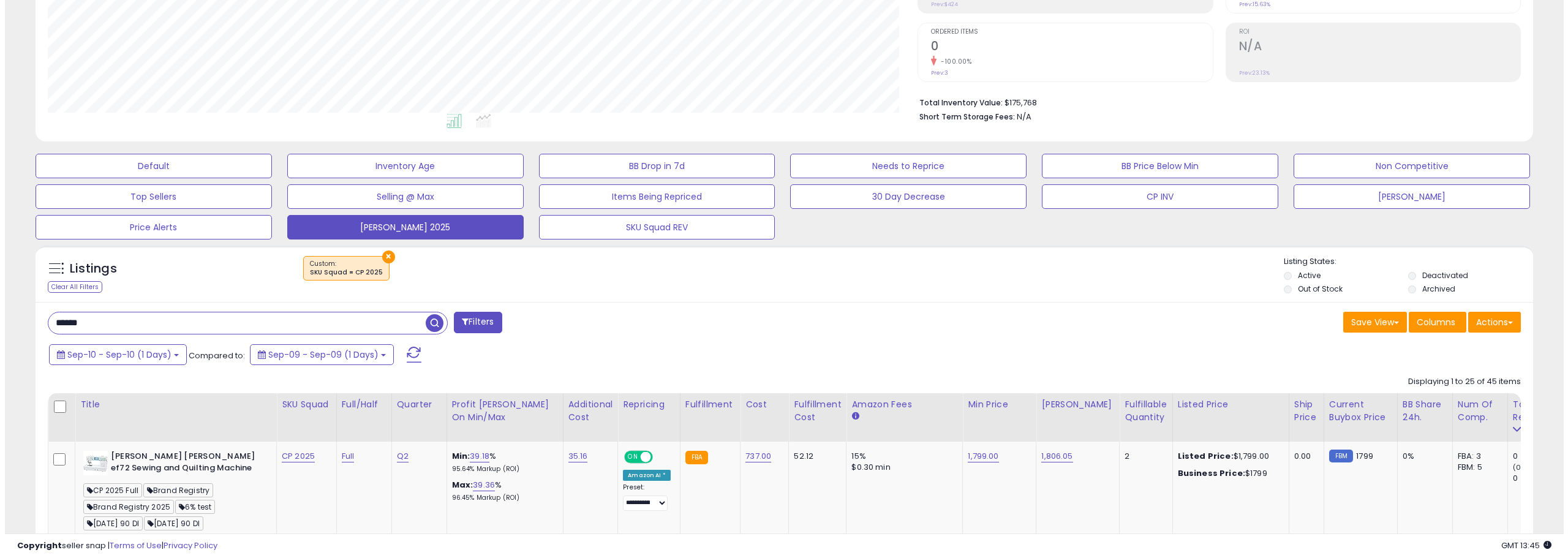
scroll to position [251, 871]
click at [151, 353] on span "Sep-10 - Sep-10 (1 Days)" at bounding box center [114, 355] width 104 height 12
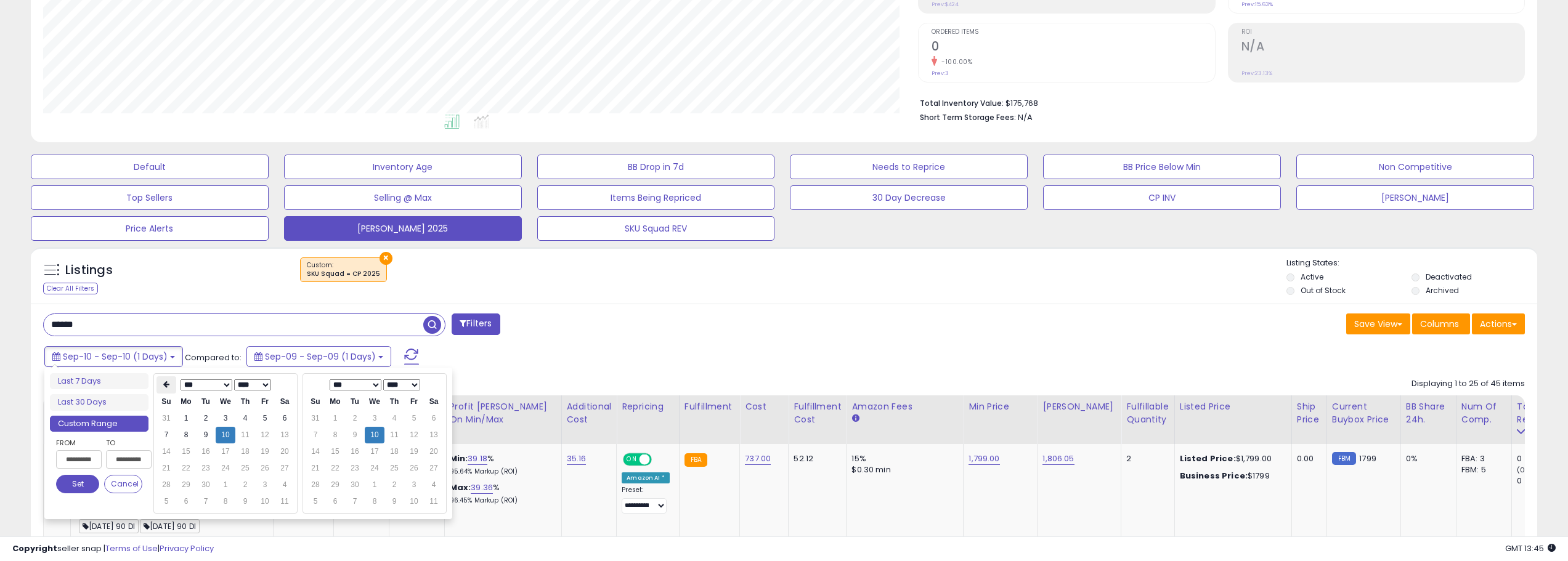
click at [168, 390] on th at bounding box center [166, 384] width 20 height 17
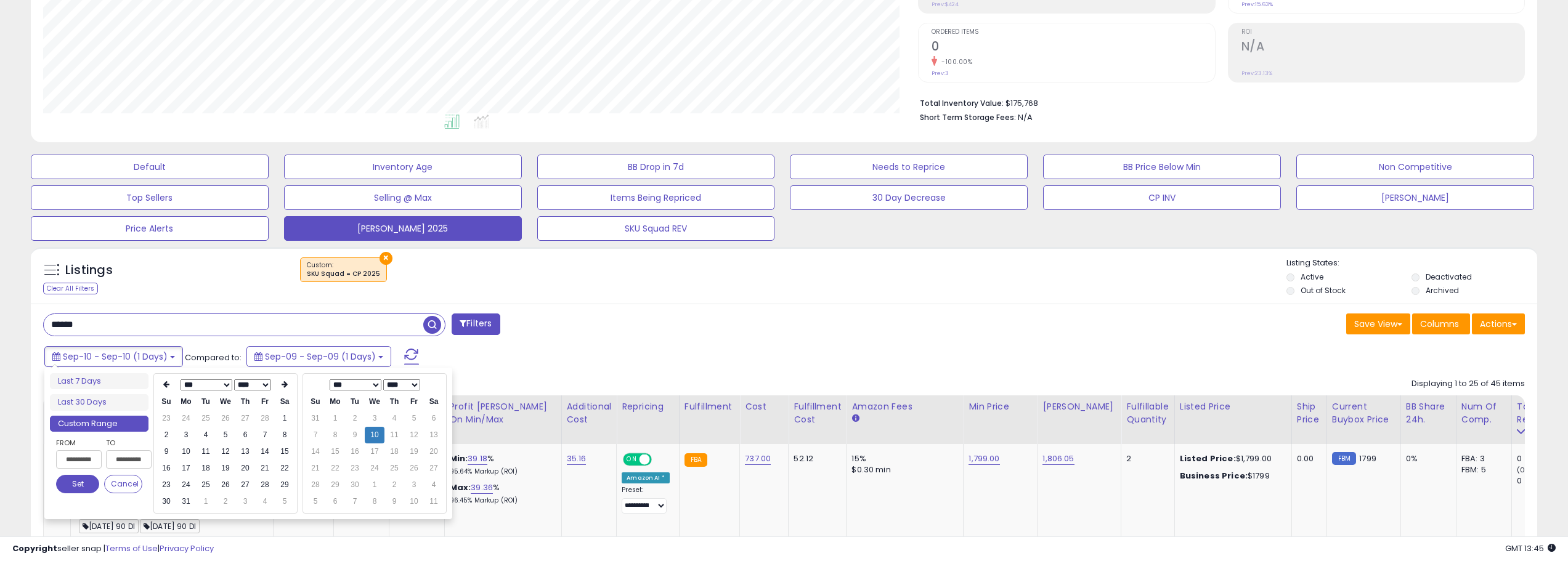
click at [168, 390] on th at bounding box center [166, 384] width 20 height 17
click at [224, 419] on td "1" at bounding box center [225, 418] width 20 height 17
type input "**********"
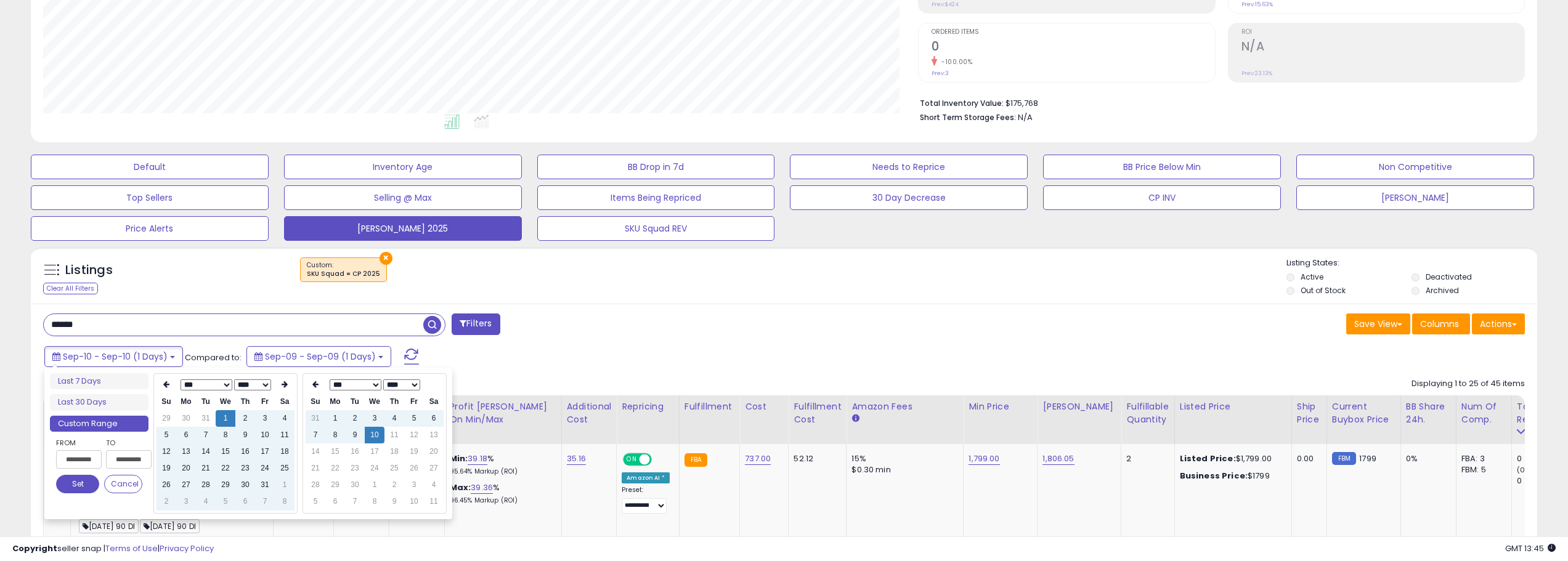
click at [79, 483] on button "Set" at bounding box center [78, 483] width 43 height 18
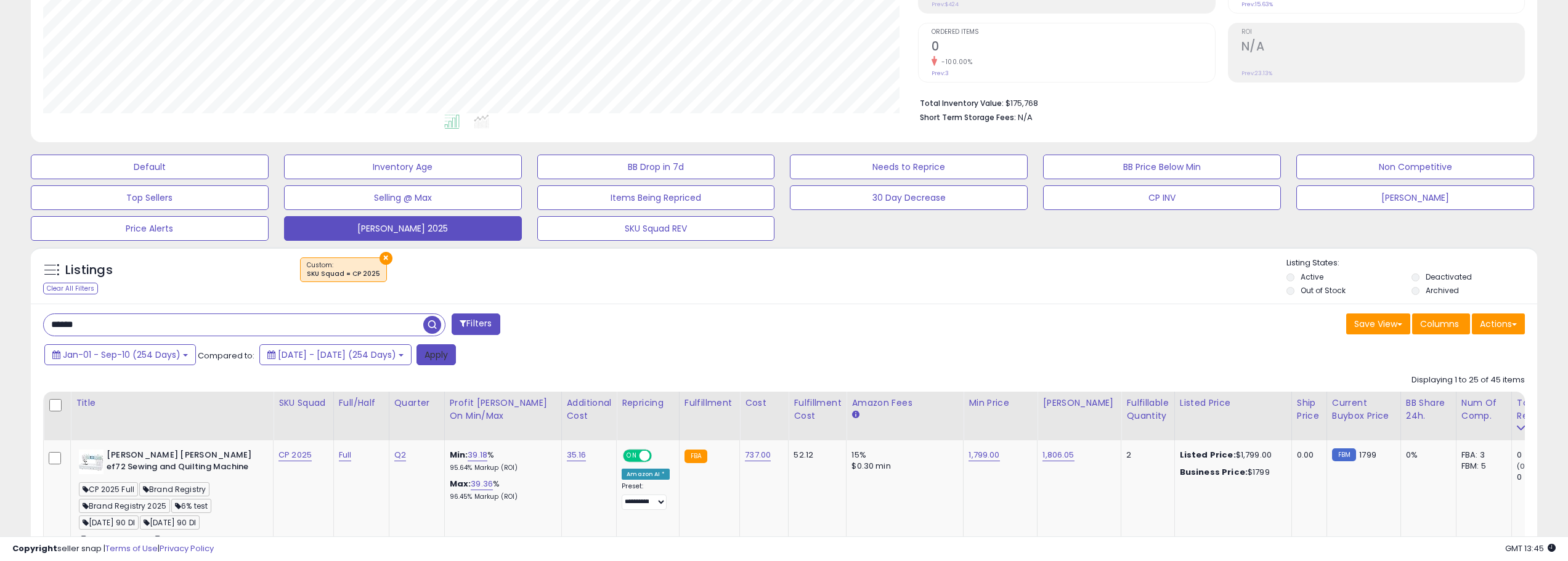
click at [456, 359] on button "Apply" at bounding box center [436, 354] width 39 height 21
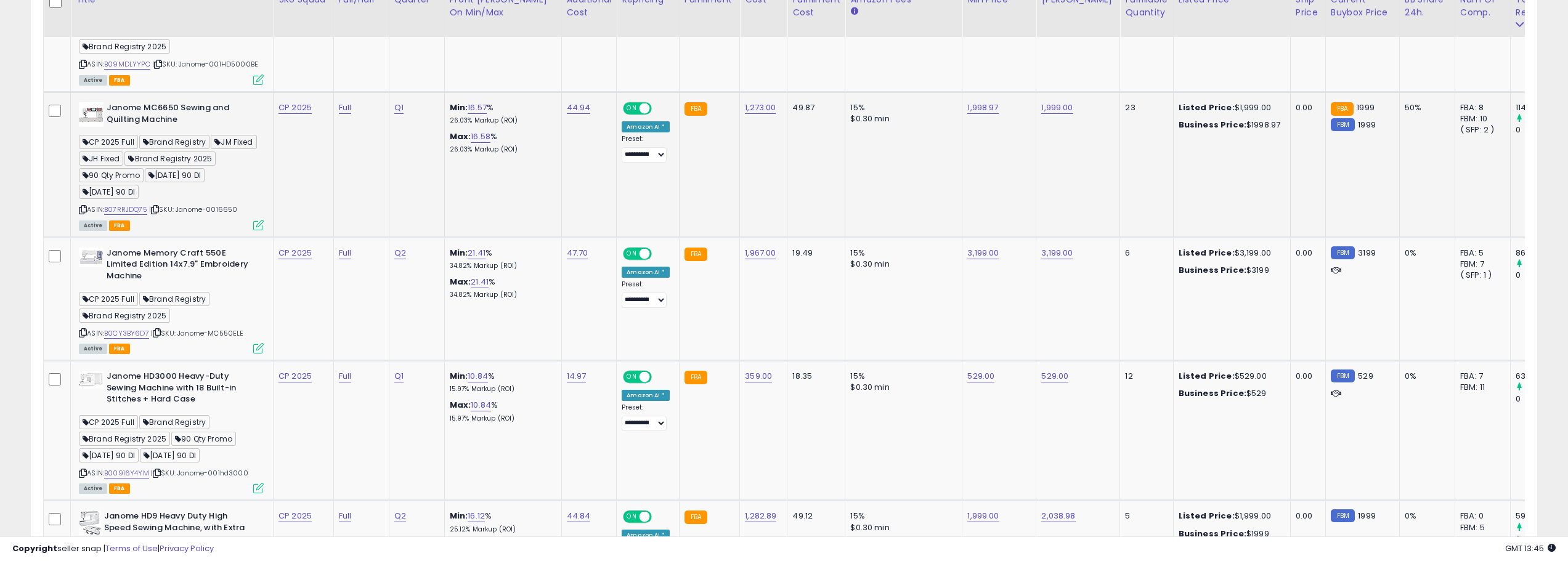
scroll to position [972, 0]
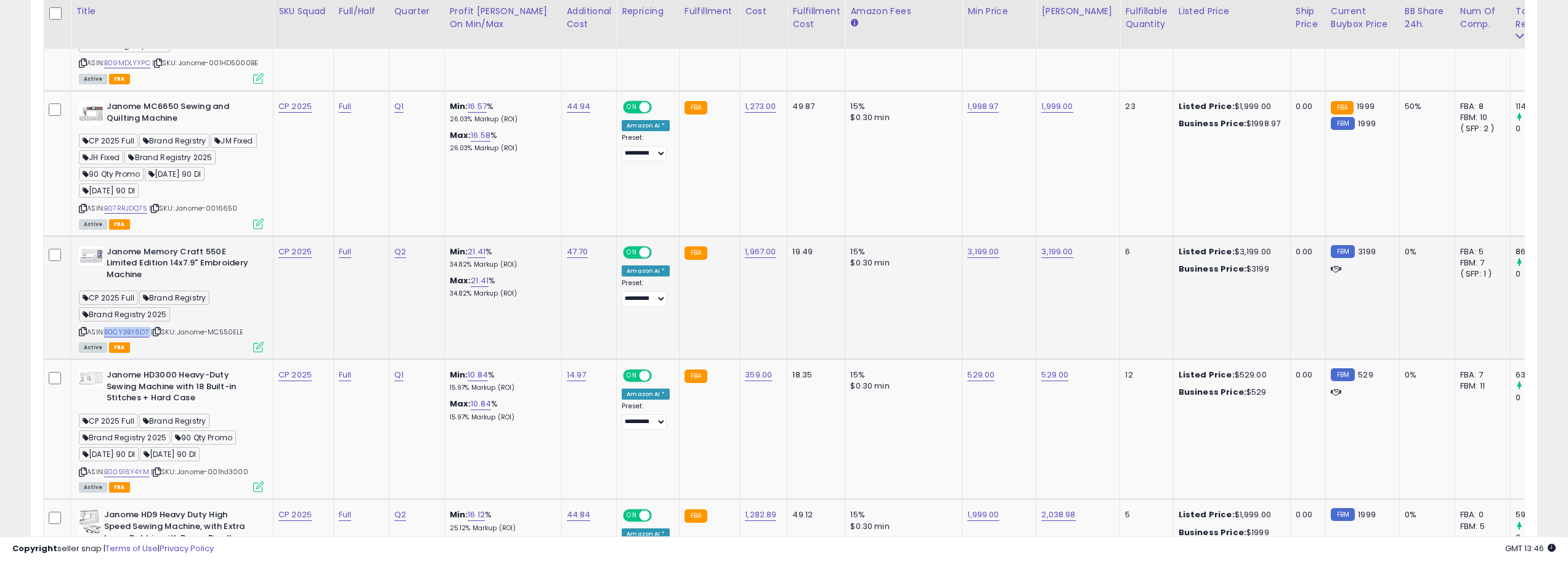
drag, startPoint x: 151, startPoint y: 319, endPoint x: 107, endPoint y: 323, distance: 44.2
click at [107, 323] on div "ASIN: B0CY3BY6D7 | SKU: Janome-MC550ELE Active FBA" at bounding box center [171, 298] width 185 height 105
copy div "B0CY3BY6D7"
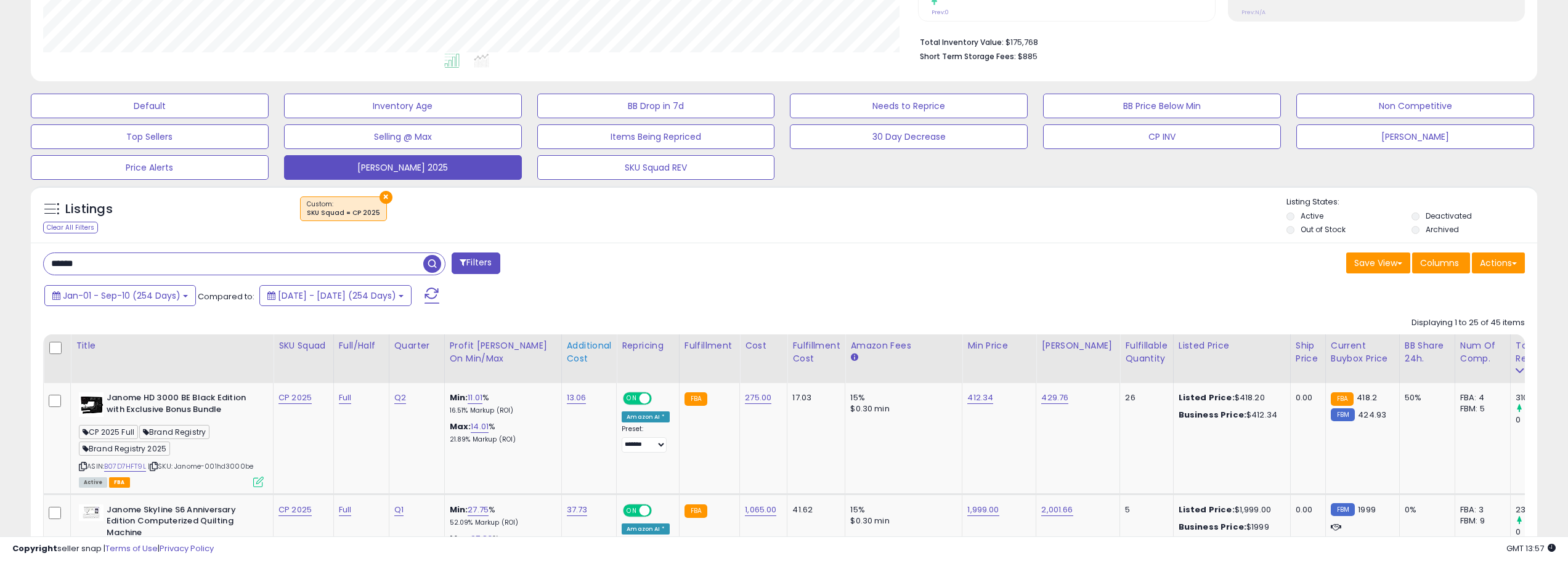
scroll to position [295, 0]
click at [183, 254] on input "******" at bounding box center [234, 263] width 379 height 22
click at [433, 260] on span "button" at bounding box center [432, 263] width 18 height 18
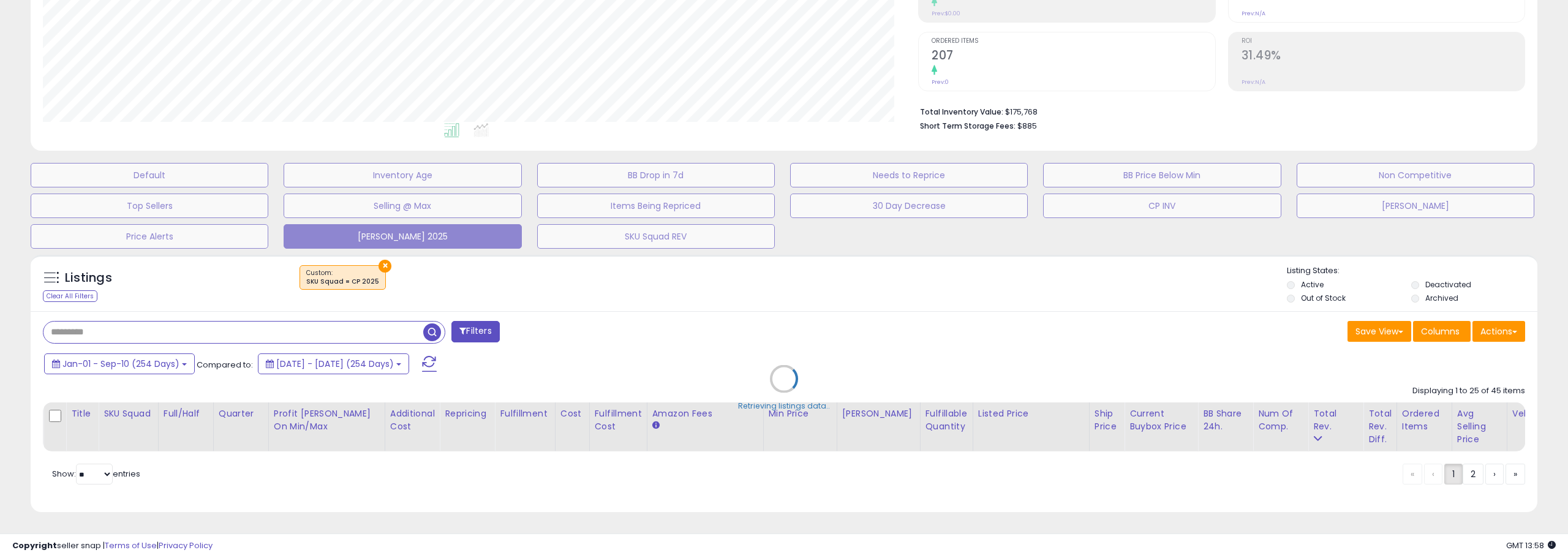
scroll to position [251, 875]
